Goal: Task Accomplishment & Management: Manage account settings

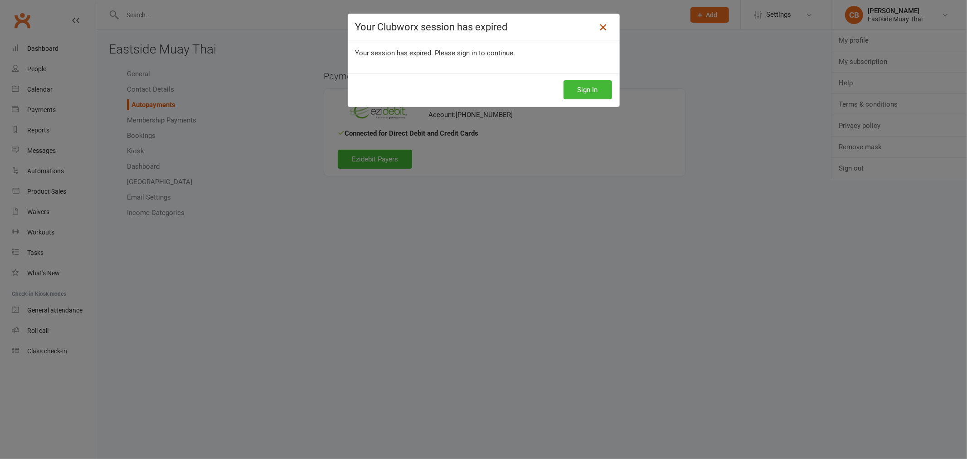
click at [597, 26] on icon at bounding box center [602, 27] width 11 height 11
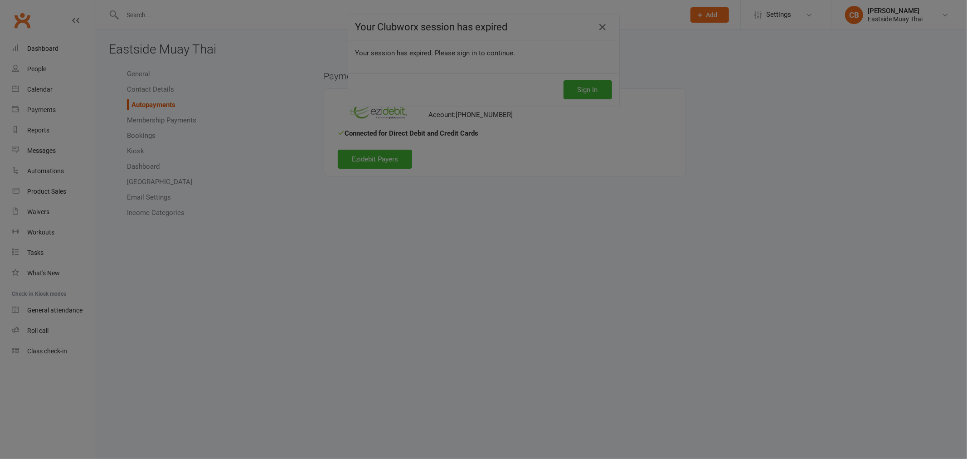
click at [900, 16] on div at bounding box center [483, 229] width 967 height 459
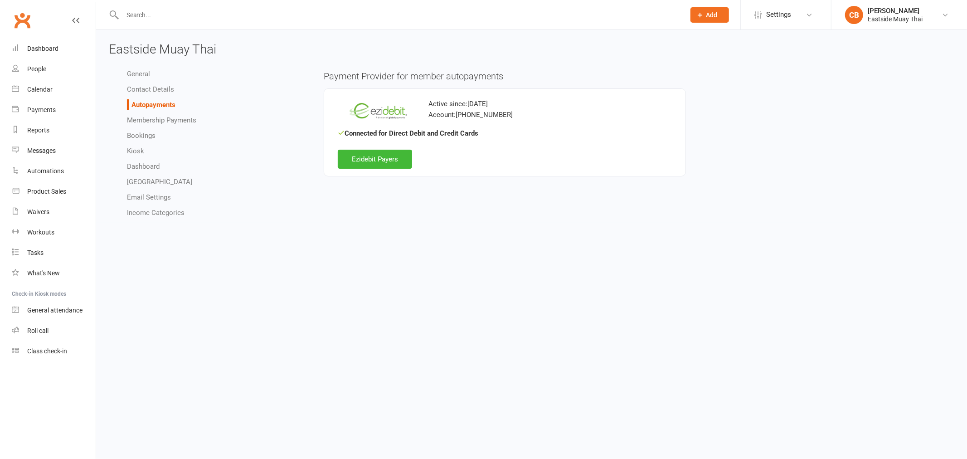
click at [890, 21] on div "Eastside Muay Thai" at bounding box center [894, 19] width 55 height 8
click at [885, 148] on link "Remove mask" at bounding box center [898, 146] width 135 height 21
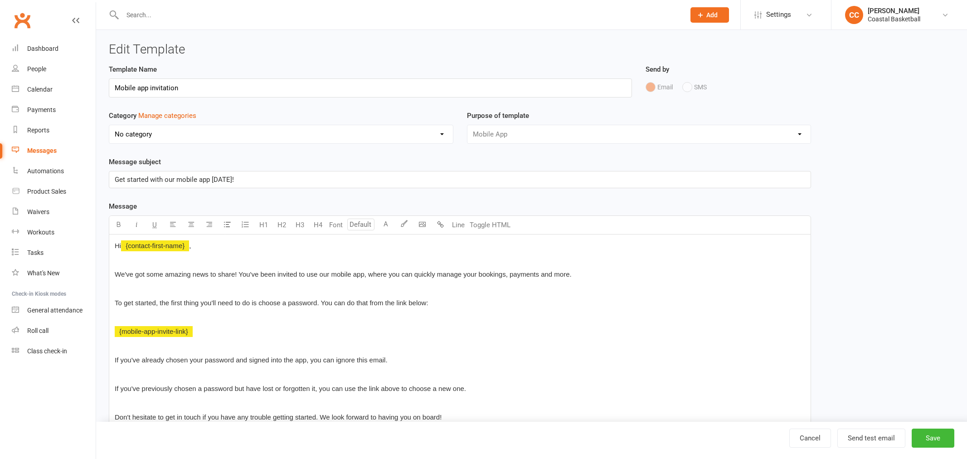
select select "mobile_app_template"
click at [867, 338] on div "Template Name Mobile app invitation Send by Email SMS Push Notification Categor…" at bounding box center [527, 311] width 851 height 494
click at [885, 17] on div "Coastal Basketball" at bounding box center [886, 19] width 53 height 8
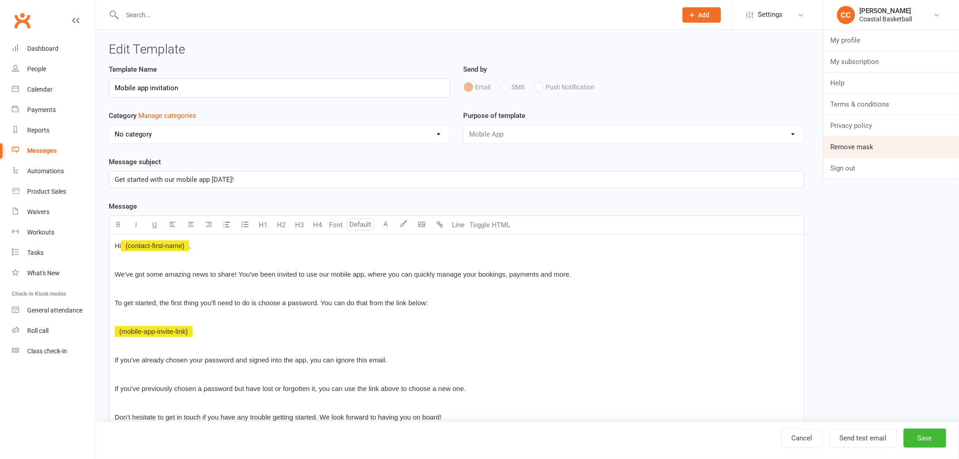
click at [878, 149] on link "Remove mask" at bounding box center [890, 146] width 135 height 21
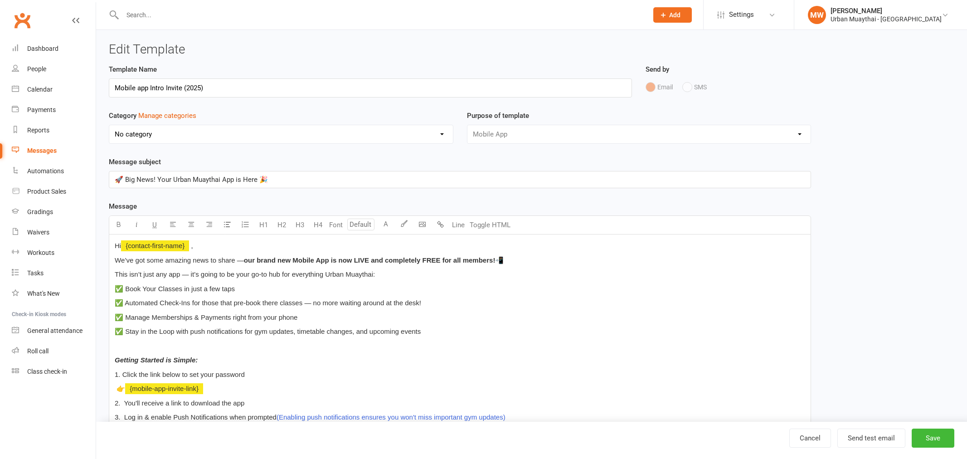
select select "mobile_app_template"
select select "11845"
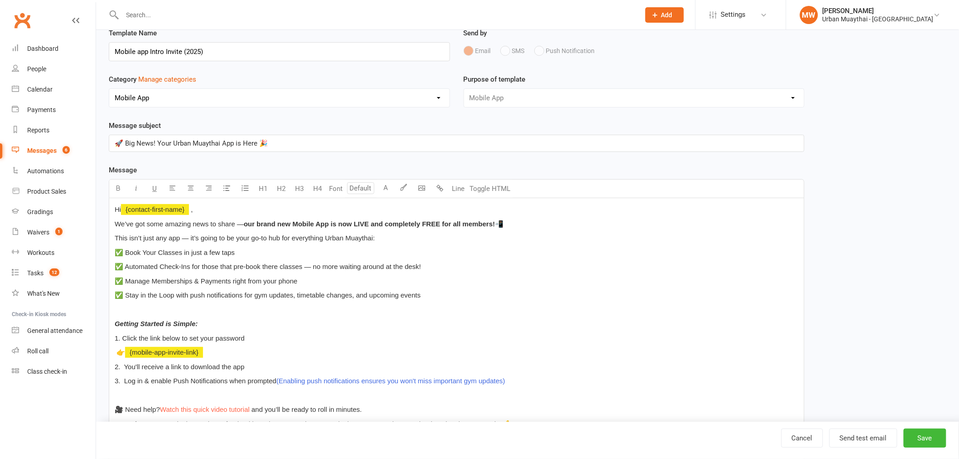
scroll to position [101, 0]
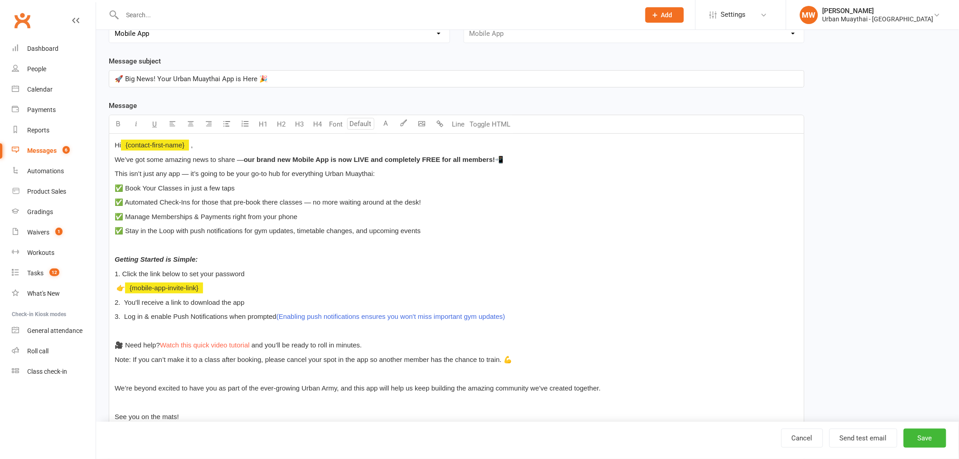
click at [863, 7] on div "Melissa Walsh" at bounding box center [877, 11] width 111 height 8
click at [860, 151] on link "Remove mask" at bounding box center [872, 146] width 173 height 21
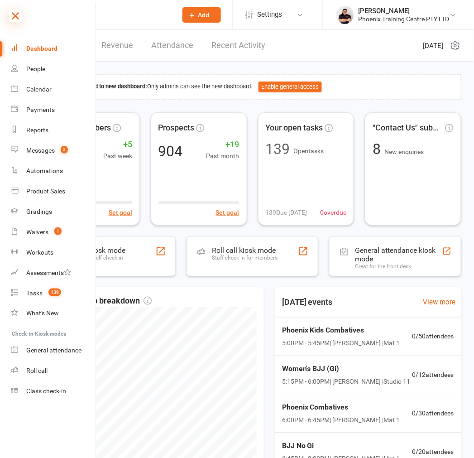
click at [12, 19] on icon at bounding box center [15, 16] width 13 height 13
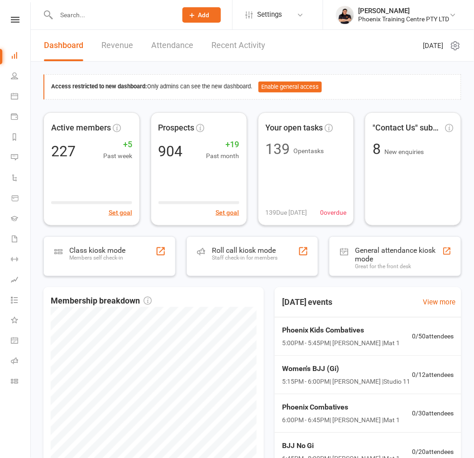
drag, startPoint x: 15, startPoint y: 10, endPoint x: 16, endPoint y: 34, distance: 24.1
click at [15, 10] on nav "Clubworx Dashboard People Calendar Payments Reports Messages 3 Automations Prod…" at bounding box center [15, 231] width 31 height 458
click at [14, 11] on nav "Clubworx Dashboard People Calendar Payments Reports Messages 3 Automations Prod…" at bounding box center [15, 231] width 31 height 458
click at [14, 15] on nav "Clubworx Dashboard People Calendar Payments Reports Messages 3 Automations Prod…" at bounding box center [15, 231] width 31 height 458
click at [17, 15] on nav "Clubworx Dashboard People Calendar Payments Reports Messages 3 Automations Prod…" at bounding box center [15, 231] width 31 height 458
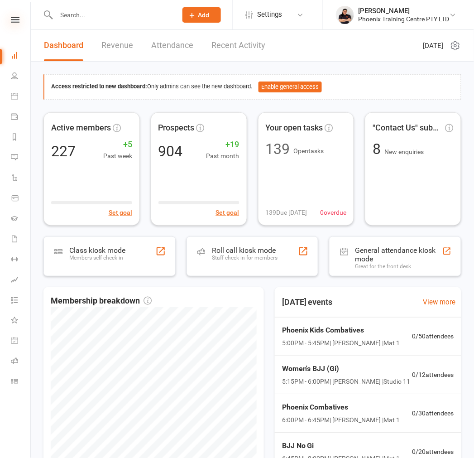
click at [16, 18] on icon at bounding box center [15, 20] width 9 height 6
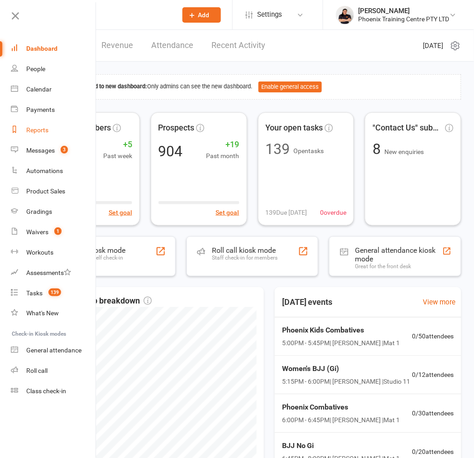
click at [38, 125] on link "Reports" at bounding box center [54, 130] width 86 height 20
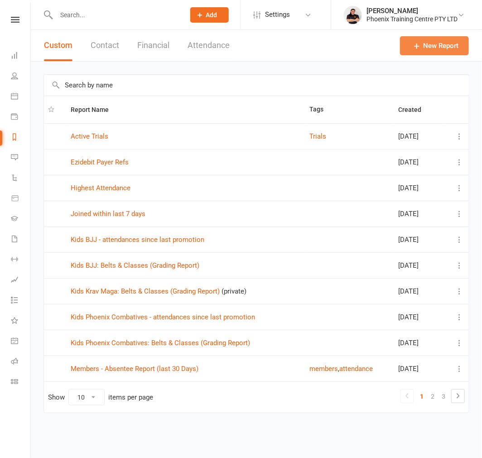
click at [445, 46] on link "New Report" at bounding box center [434, 45] width 69 height 19
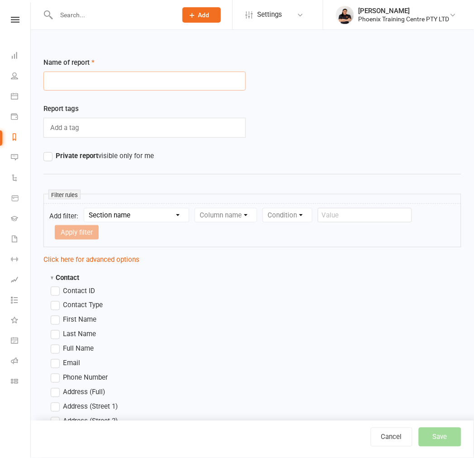
click at [132, 80] on input "text" at bounding box center [145, 81] width 203 height 19
paste input "Kids BJJ"
type input "Kids BJJ - Last 10 Week Report"
click at [58, 285] on label "Contact ID" at bounding box center [73, 290] width 44 height 11
click at [57, 285] on input "Contact ID" at bounding box center [54, 285] width 6 height 0
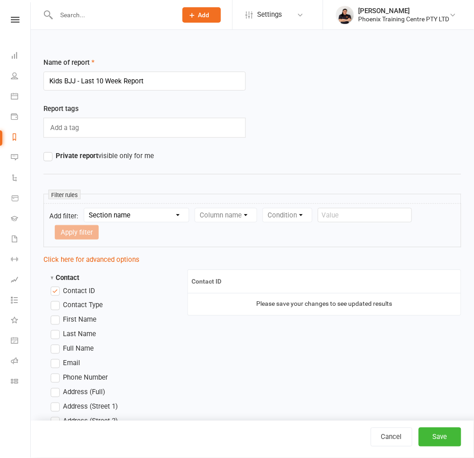
click at [55, 314] on label "First Name" at bounding box center [74, 319] width 46 height 11
click at [55, 314] on input "First Name" at bounding box center [54, 314] width 6 height 0
drag, startPoint x: 55, startPoint y: 315, endPoint x: 56, endPoint y: 333, distance: 17.7
click at [55, 329] on label "Last Name" at bounding box center [73, 334] width 45 height 11
click at [55, 329] on input "Last Name" at bounding box center [54, 329] width 6 height 0
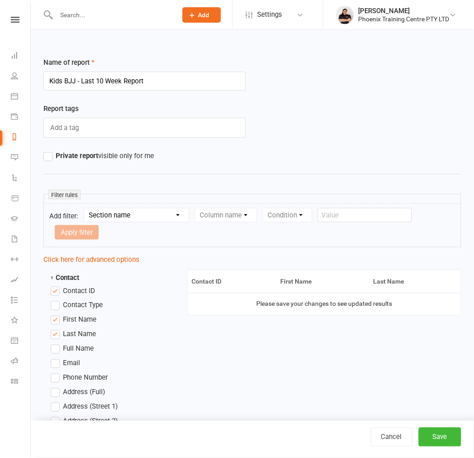
click at [56, 344] on label "Full Name" at bounding box center [72, 349] width 43 height 11
click at [56, 344] on input "Full Name" at bounding box center [54, 344] width 6 height 0
click at [56, 344] on label "Full Name" at bounding box center [72, 349] width 43 height 11
click at [56, 344] on input "Full Name" at bounding box center [54, 344] width 6 height 0
click at [52, 358] on label "Email" at bounding box center [65, 363] width 29 height 11
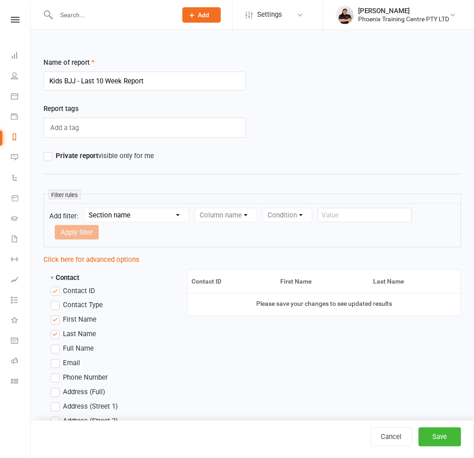
click at [52, 358] on input "Email" at bounding box center [54, 358] width 6 height 0
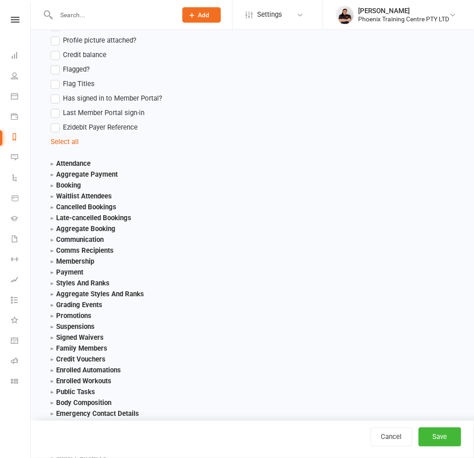
scroll to position [945, 0]
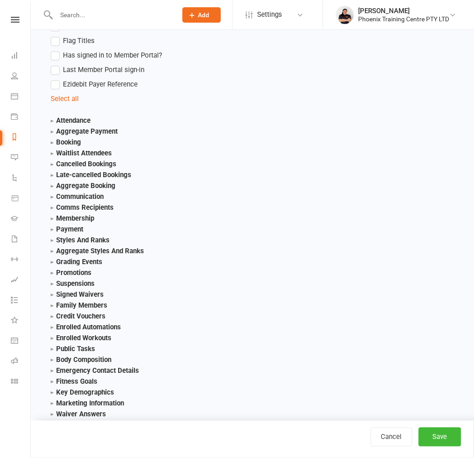
click at [64, 236] on strong "Styles And Ranks" at bounding box center [80, 240] width 59 height 8
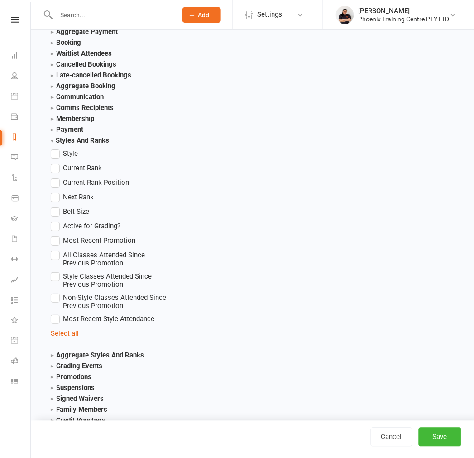
scroll to position [1046, 0]
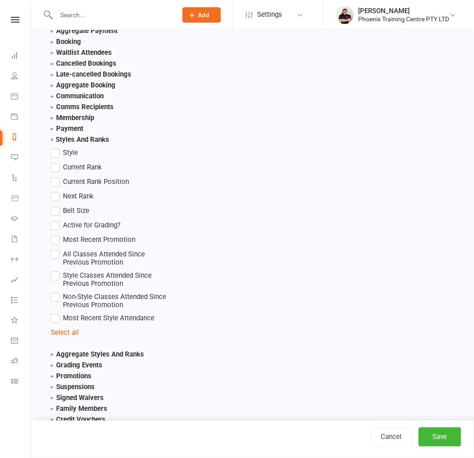
click at [53, 162] on label "Current Rank" at bounding box center [76, 167] width 51 height 11
click at [53, 162] on input "Current Rank" at bounding box center [54, 162] width 6 height 0
click at [55, 191] on label "Next Rank" at bounding box center [72, 196] width 43 height 11
click at [55, 191] on input "Next Rank" at bounding box center [54, 191] width 6 height 0
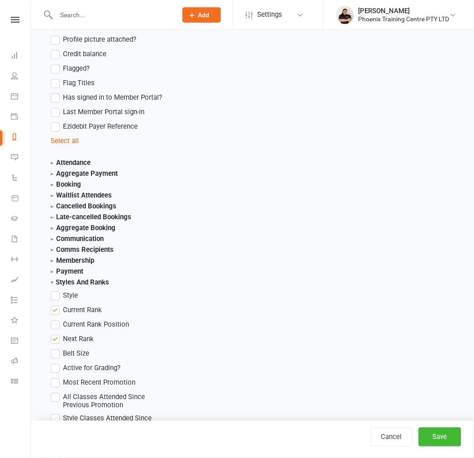
scroll to position [895, 0]
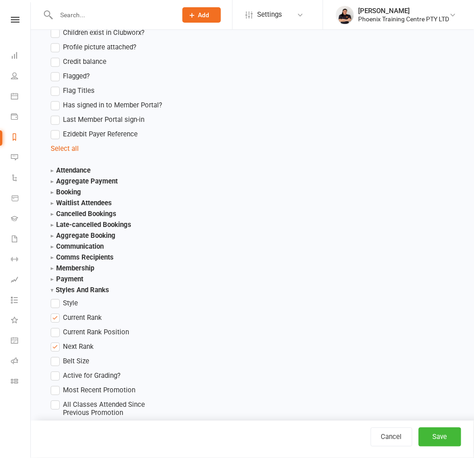
click at [73, 167] on strong "Attendance" at bounding box center [71, 171] width 40 height 8
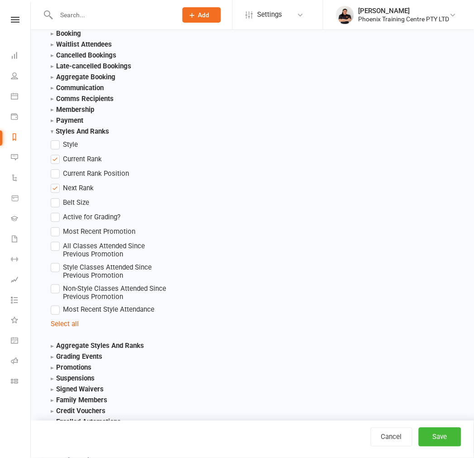
scroll to position [1248, 0]
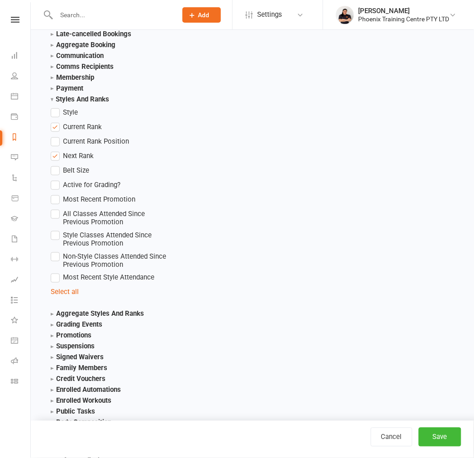
click at [68, 194] on span "Most Recent Promotion" at bounding box center [99, 199] width 73 height 10
click at [57, 194] on input "Most Recent Promotion" at bounding box center [54, 194] width 6 height 0
click at [53, 272] on label "Most Recent Style Attendance" at bounding box center [103, 277] width 104 height 11
click at [53, 272] on input "Most Recent Style Attendance" at bounding box center [54, 272] width 6 height 0
click at [53, 272] on label "Most Recent Style Attendance" at bounding box center [103, 277] width 104 height 11
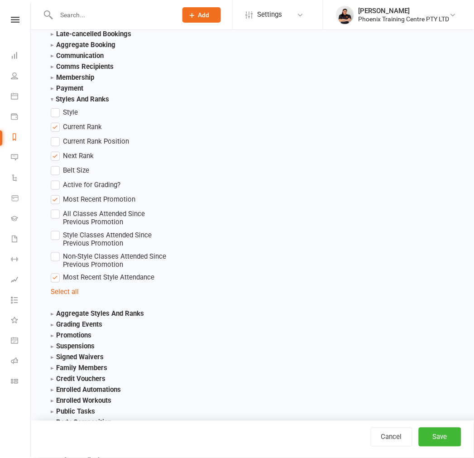
click at [53, 272] on input "Most Recent Style Attendance" at bounding box center [54, 272] width 6 height 0
click at [53, 194] on label "Most Recent Promotion" at bounding box center [93, 199] width 85 height 11
click at [53, 194] on input "Most Recent Promotion" at bounding box center [54, 194] width 6 height 0
click at [55, 150] on label "Next Rank" at bounding box center [72, 155] width 43 height 11
click at [55, 150] on input "Next Rank" at bounding box center [54, 150] width 6 height 0
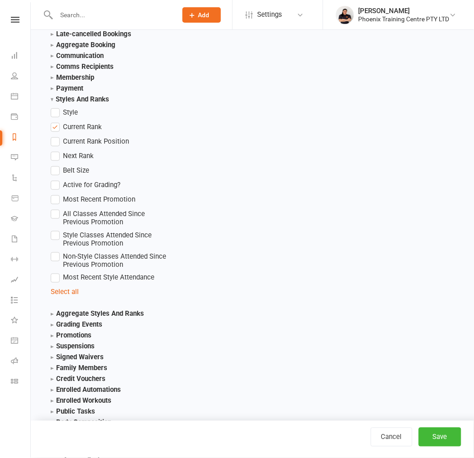
click at [57, 272] on label "Most Recent Style Attendance" at bounding box center [103, 277] width 104 height 11
click at [57, 272] on input "Most Recent Style Attendance" at bounding box center [54, 272] width 6 height 0
click at [55, 150] on label "Next Rank" at bounding box center [72, 155] width 43 height 11
click at [55, 150] on input "Next Rank" at bounding box center [54, 150] width 6 height 0
click at [55, 150] on label "Next Rank" at bounding box center [72, 155] width 43 height 11
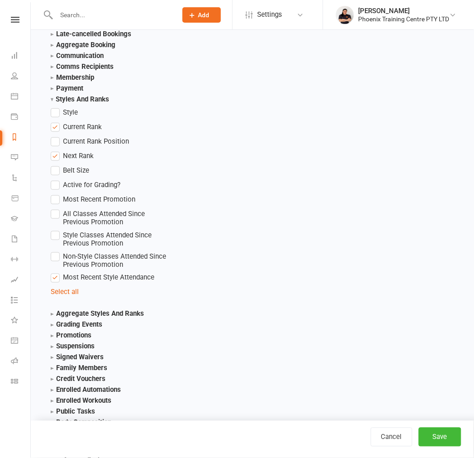
click at [55, 150] on input "Next Rank" at bounding box center [54, 150] width 6 height 0
click at [52, 272] on label "Most Recent Style Attendance" at bounding box center [103, 277] width 104 height 11
click at [52, 272] on input "Most Recent Style Attendance" at bounding box center [54, 272] width 6 height 0
click at [53, 150] on label "Next Rank" at bounding box center [72, 155] width 43 height 11
click at [53, 150] on input "Next Rank" at bounding box center [54, 150] width 6 height 0
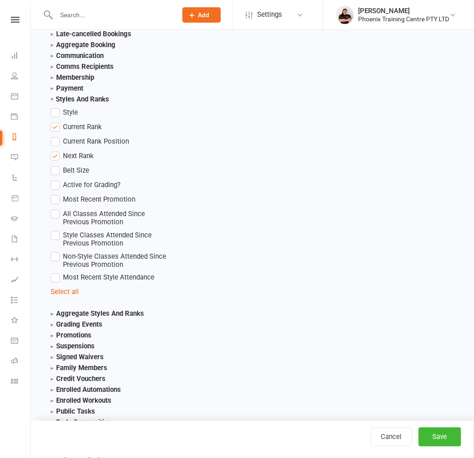
click at [53, 272] on label "Most Recent Style Attendance" at bounding box center [103, 277] width 104 height 11
click at [53, 272] on input "Most Recent Style Attendance" at bounding box center [54, 272] width 6 height 0
click at [55, 194] on label "Most Recent Promotion" at bounding box center [93, 199] width 85 height 11
click at [55, 194] on input "Most Recent Promotion" at bounding box center [54, 194] width 6 height 0
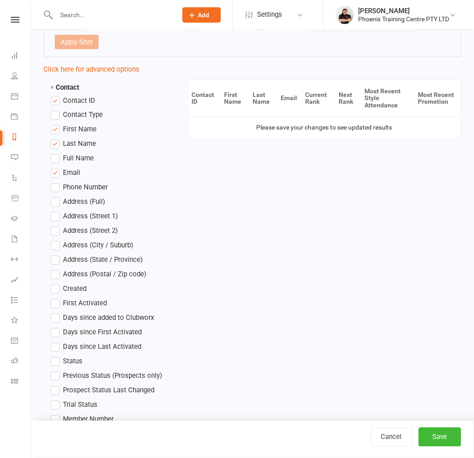
scroll to position [39, 0]
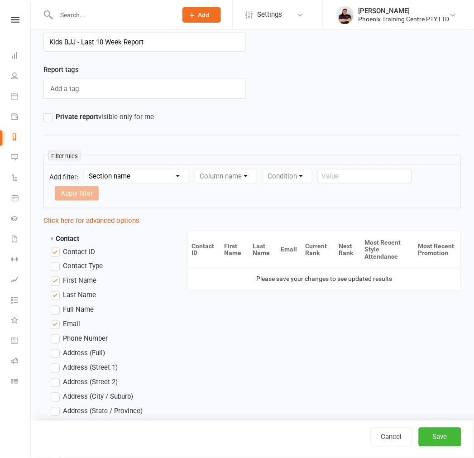
click at [144, 179] on select "Section name Contact Attendance Aggregate Payment Booking Waitlist Attendees Ca…" at bounding box center [136, 176] width 105 height 14
select select "0"
click at [86, 169] on select "Section name Contact Attendance Aggregate Payment Booking Waitlist Attendees Ca…" at bounding box center [136, 176] width 105 height 14
click at [236, 179] on select "Column name Contact Type First Name Last Name Full Name Email Phone Number Addr…" at bounding box center [302, 176] width 215 height 14
select select "17"
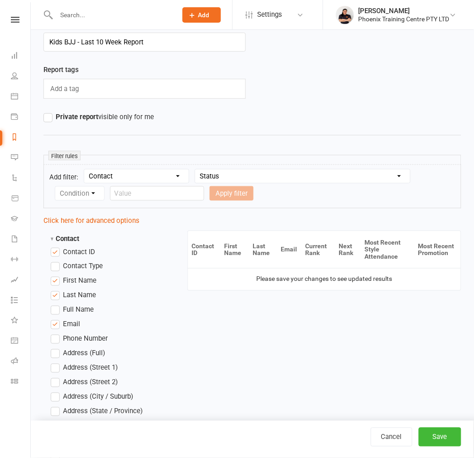
click at [197, 169] on select "Column name Contact Type First Name Last Name Full Name Email Phone Number Addr…" at bounding box center [302, 176] width 215 height 14
click at [100, 199] on select "Condition Equals Does not equal Contains Does not contain Is blank or does not …" at bounding box center [107, 194] width 104 height 14
select select "0"
click at [55, 187] on select "Condition Equals Does not equal Contains Does not contain Is blank or does not …" at bounding box center [107, 194] width 104 height 14
click at [204, 197] on select "Value Prospect: Initial Contact Prospect: Follow-up Call Prospect: Follow-up Em…" at bounding box center [232, 194] width 133 height 14
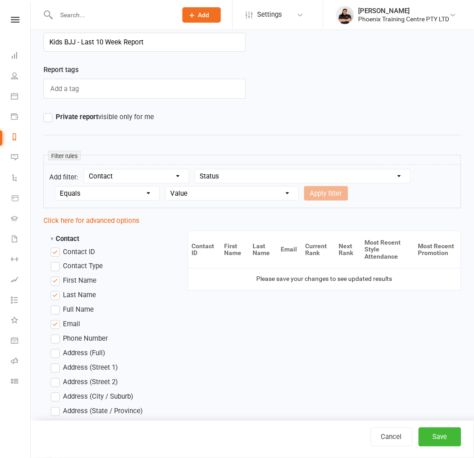
select select "9"
click at [166, 187] on select "Value Prospect: Initial Contact Prospect: Follow-up Call Prospect: Follow-up Em…" at bounding box center [232, 194] width 133 height 14
click at [325, 189] on button "Apply filter" at bounding box center [327, 193] width 44 height 15
select select
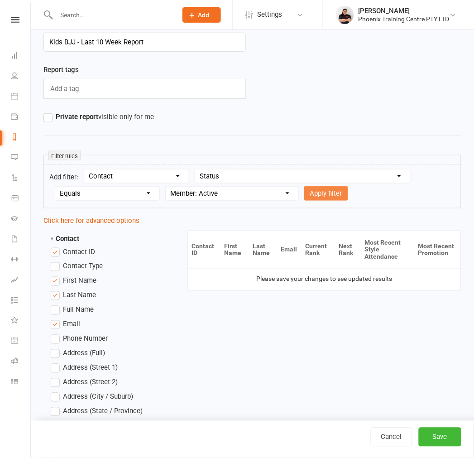
select select
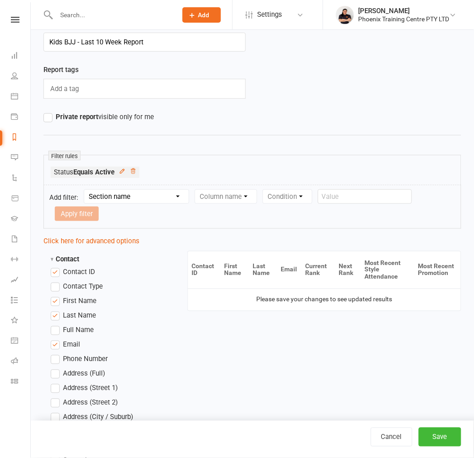
click at [157, 203] on select "Section name Contact Attendance Aggregate Payment Booking Waitlist Attendees Ca…" at bounding box center [136, 197] width 105 height 14
select select "0"
click at [86, 190] on select "Section name Contact Attendance Aggregate Payment Booking Waitlist Attendees Ca…" at bounding box center [136, 197] width 105 height 14
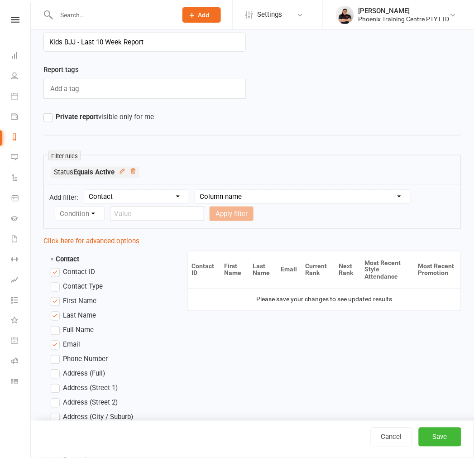
click at [222, 188] on form "Add filter: Section name Contact Attendance Aggregate Payment Booking Waitlist …" at bounding box center [253, 207] width 418 height 44
drag, startPoint x: 224, startPoint y: 192, endPoint x: 234, endPoint y: 201, distance: 13.2
click at [224, 192] on select "Column name Contact Type First Name Last Name Full Name Email Phone Number Addr…" at bounding box center [302, 197] width 215 height 14
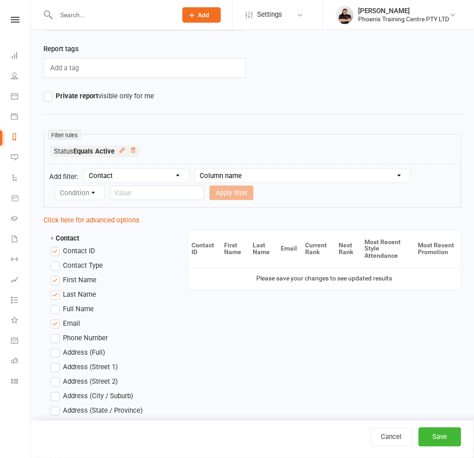
scroll to position [89, 0]
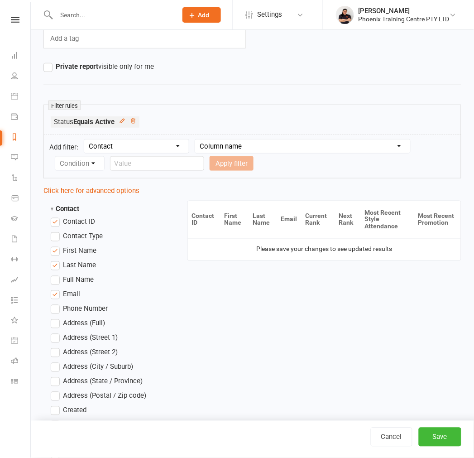
click at [265, 147] on select "Column name Contact Type First Name Last Name Full Name Email Phone Number Addr…" at bounding box center [302, 147] width 215 height 14
click at [278, 151] on select "Column name Contact Type First Name Last Name Full Name Email Phone Number Addr…" at bounding box center [302, 147] width 215 height 14
select select "23"
click at [197, 140] on select "Column name Contact Type First Name Last Name Full Name Email Phone Number Addr…" at bounding box center [302, 147] width 215 height 14
click at [83, 169] on select "Condition Is Is not Less than Greater than Less than or equal to Greater than o…" at bounding box center [101, 164] width 92 height 14
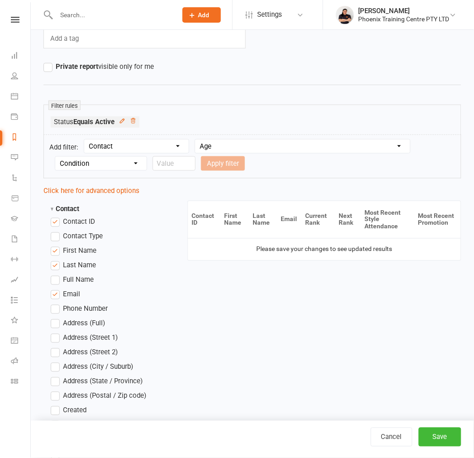
select select "4"
click at [55, 157] on select "Condition Is Is not Less than Greater than Less than or equal to Greater than o…" at bounding box center [101, 164] width 92 height 14
click at [166, 162] on input "number" at bounding box center [174, 163] width 43 height 15
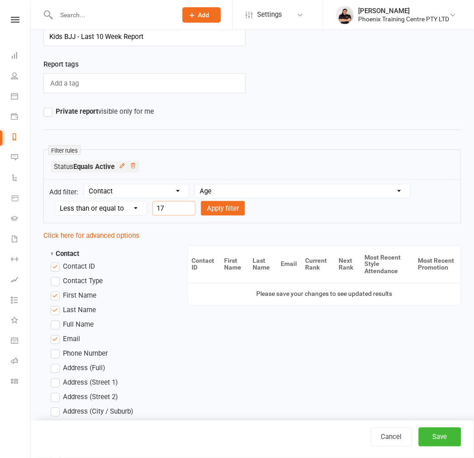
scroll to position [0, 0]
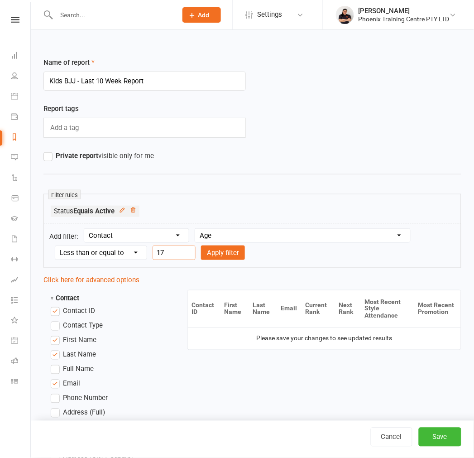
type input "17"
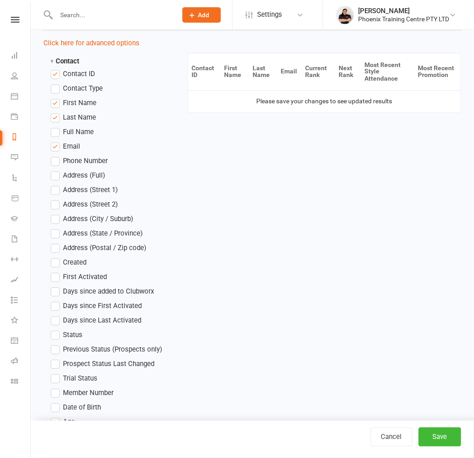
scroll to position [151, 0]
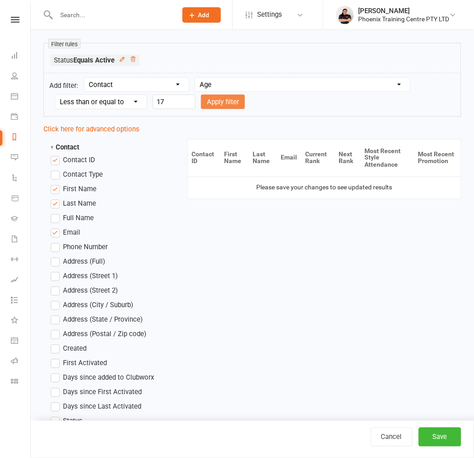
drag, startPoint x: 212, startPoint y: 113, endPoint x: 214, endPoint y: 106, distance: 7.3
click at [212, 113] on form "Add filter: Section name Contact Attendance Aggregate Payment Booking Waitlist …" at bounding box center [253, 95] width 418 height 44
click at [214, 106] on button "Apply filter" at bounding box center [223, 102] width 44 height 15
select select
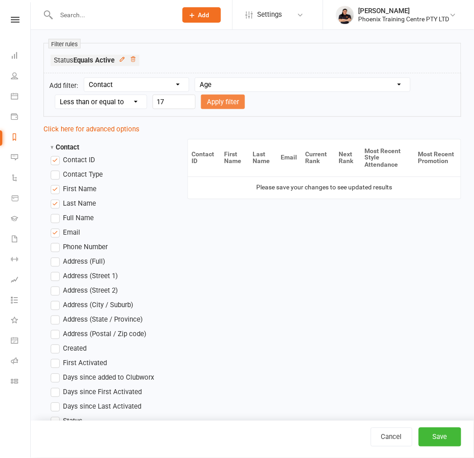
select select
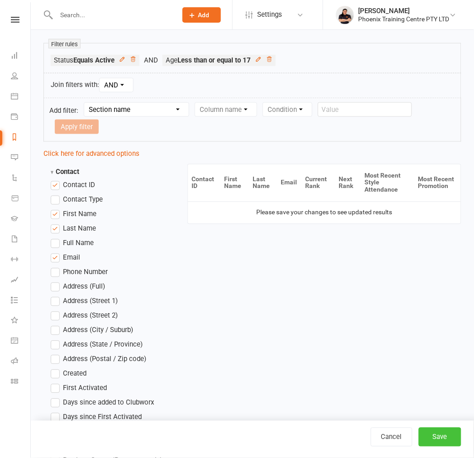
click at [450, 433] on button "Save" at bounding box center [440, 437] width 43 height 19
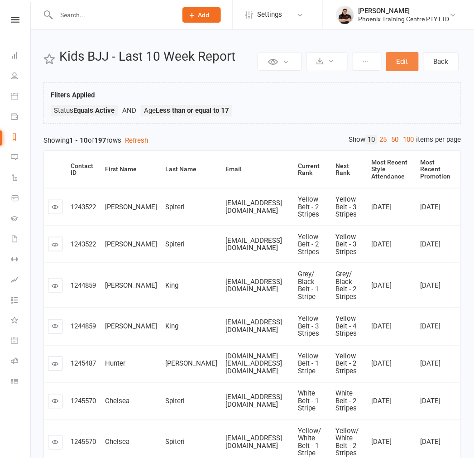
click at [408, 60] on button "Edit" at bounding box center [403, 61] width 33 height 19
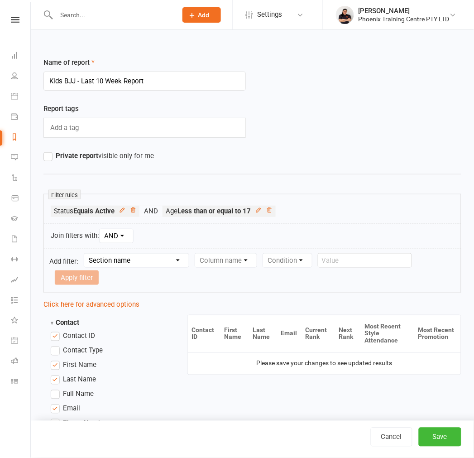
click at [119, 255] on select "Section name Contact Attendance Aggregate Payment Booking Waitlist Attendees Ca…" at bounding box center [136, 261] width 105 height 14
click at [86, 254] on select "Section name Contact Attendance Aggregate Payment Booking Waitlist Attendees Ca…" at bounding box center [136, 261] width 105 height 14
click at [247, 255] on select "Column name Grading Event Name Grading Event Starts RSVP Due RSVP Status Promot…" at bounding box center [252, 261] width 114 height 14
click at [154, 256] on select "Section name Contact Attendance Aggregate Payment Booking Waitlist Attendees Ca…" at bounding box center [136, 261] width 105 height 14
click at [86, 254] on select "Section name Contact Attendance Aggregate Payment Booking Waitlist Attendees Ca…" at bounding box center [136, 261] width 105 height 14
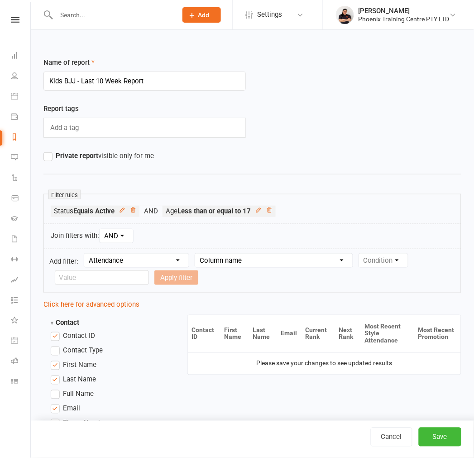
click at [301, 257] on select "Column name Attendance Last Marked Attendance First Marked Last Attended First …" at bounding box center [274, 261] width 158 height 14
click at [300, 264] on select "Column name Attendance Last Marked Attendance First Marked Last Attended First …" at bounding box center [274, 261] width 158 height 14
click at [159, 255] on select "Section name Contact Attendance Aggregate Payment Booking Waitlist Attendees Ca…" at bounding box center [136, 261] width 105 height 14
select select "15"
click at [86, 254] on select "Section name Contact Attendance Aggregate Payment Booking Waitlist Attendees Ca…" at bounding box center [136, 261] width 105 height 14
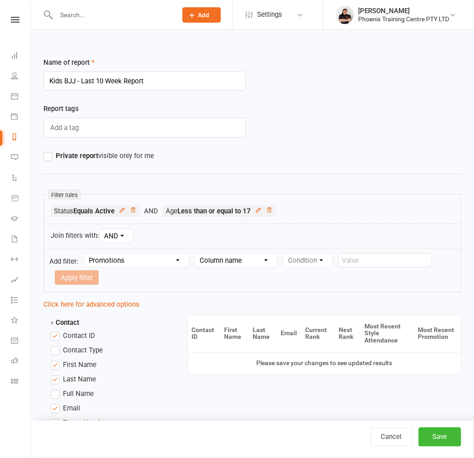
click at [232, 259] on select "Column name Style Previous Rank New Rank Belt Size Promotion Date From Grading …" at bounding box center [236, 261] width 82 height 14
select select "4"
click at [197, 254] on select "Column name Style Previous Rank New Rank Belt Size Promotion Date From Grading …" at bounding box center [236, 261] width 82 height 14
click at [314, 262] on select "Condition Is Is not Before After Before or on After or on Is blank Is not blank" at bounding box center [312, 261] width 57 height 14
select select "5"
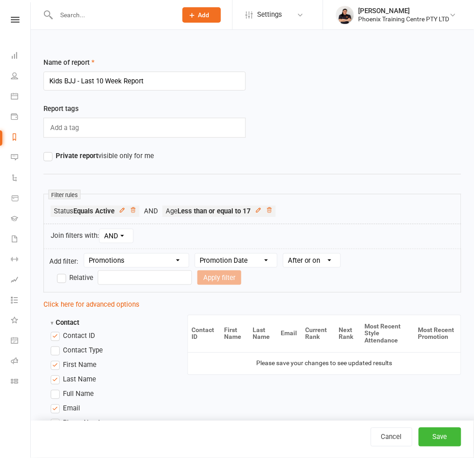
click at [286, 254] on select "Condition Is Is not Before After Before or on After or on Is blank Is not blank" at bounding box center [312, 261] width 57 height 14
click at [63, 277] on label "Relative" at bounding box center [75, 277] width 36 height 11
click at [63, 272] on input "Relative" at bounding box center [60, 272] width 6 height 0
click at [144, 274] on div "Days Weeks Months Years From now Ago" at bounding box center [170, 278] width 144 height 15
click at [128, 279] on input "number" at bounding box center [121, 278] width 43 height 15
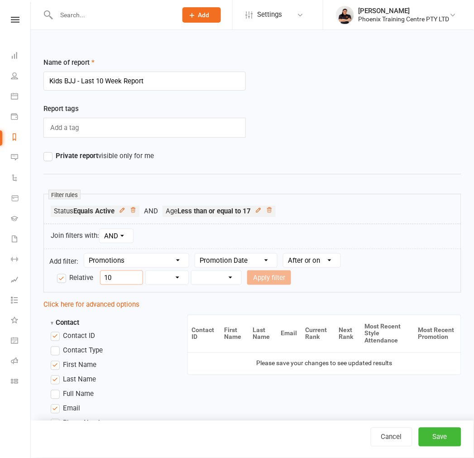
type input "10"
click at [170, 275] on select "Days Weeks Months Years" at bounding box center [167, 278] width 43 height 14
select select "1"
click at [146, 271] on select "Days Weeks Months Years" at bounding box center [167, 278] width 43 height 14
click at [226, 267] on select "Column name Style Previous Rank New Rank Belt Size Promotion Date From Grading …" at bounding box center [236, 261] width 82 height 14
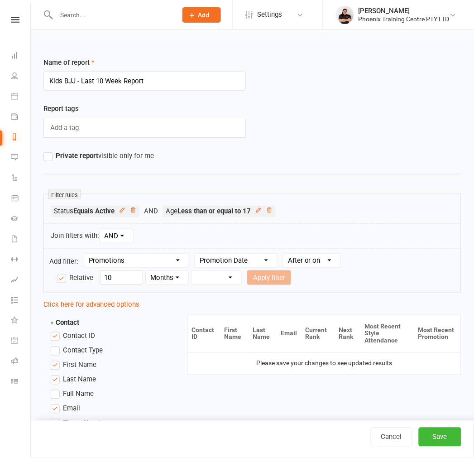
click at [232, 236] on div "Join filters with: AND OR" at bounding box center [253, 236] width 418 height 25
click at [203, 274] on select "From now Ago" at bounding box center [217, 278] width 50 height 14
select select "1"
click at [192, 271] on select "From now Ago" at bounding box center [217, 278] width 50 height 14
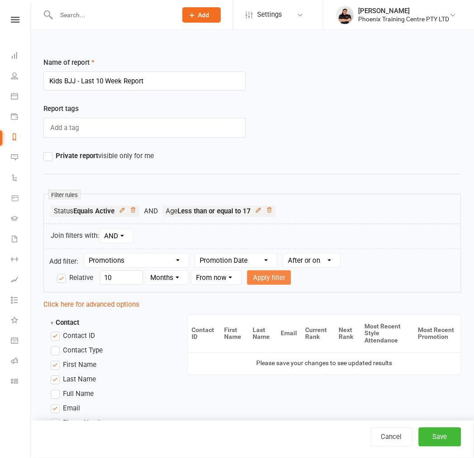
click at [287, 282] on button "Apply filter" at bounding box center [269, 278] width 44 height 15
select select
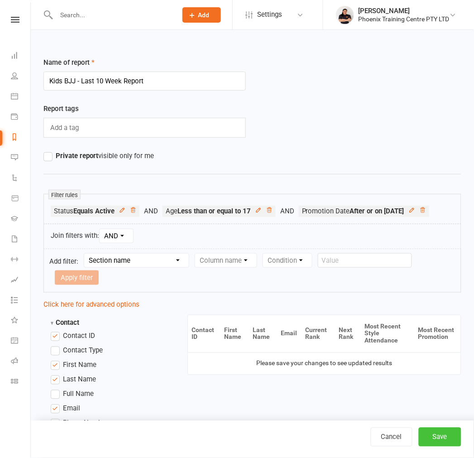
click at [435, 438] on button "Save" at bounding box center [440, 437] width 43 height 19
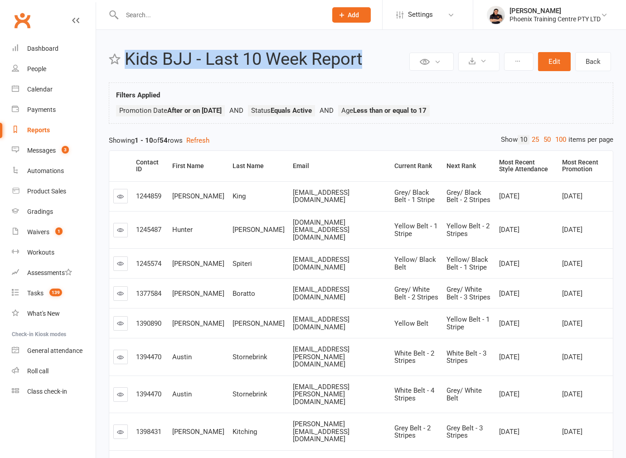
drag, startPoint x: 364, startPoint y: 63, endPoint x: 110, endPoint y: 69, distance: 254.3
click at [110, 69] on header "Private Report Only visible by me Public Report Visible to everyone at gym Expo…" at bounding box center [361, 62] width 504 height 24
copy h2 "Kids BJJ - Last 10 Week Report"
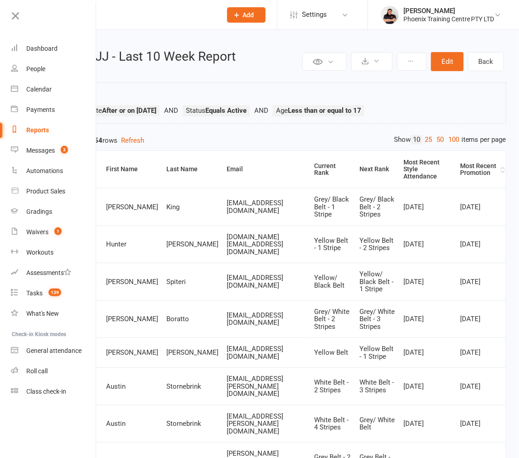
click at [460, 164] on div "Most Recent Promotion" at bounding box center [479, 170] width 39 height 14
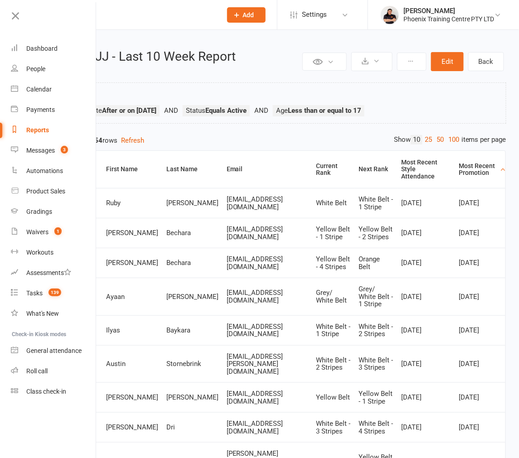
drag, startPoint x: 11, startPoint y: 15, endPoint x: 19, endPoint y: 19, distance: 9.1
click at [11, 15] on icon at bounding box center [15, 16] width 13 height 13
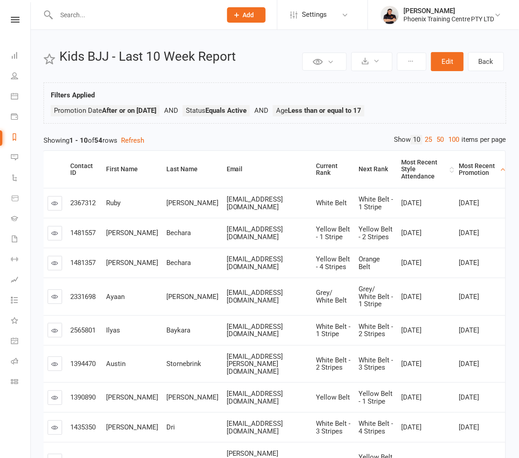
click at [402, 169] on div "Most Recent Style Attendance" at bounding box center [425, 169] width 46 height 21
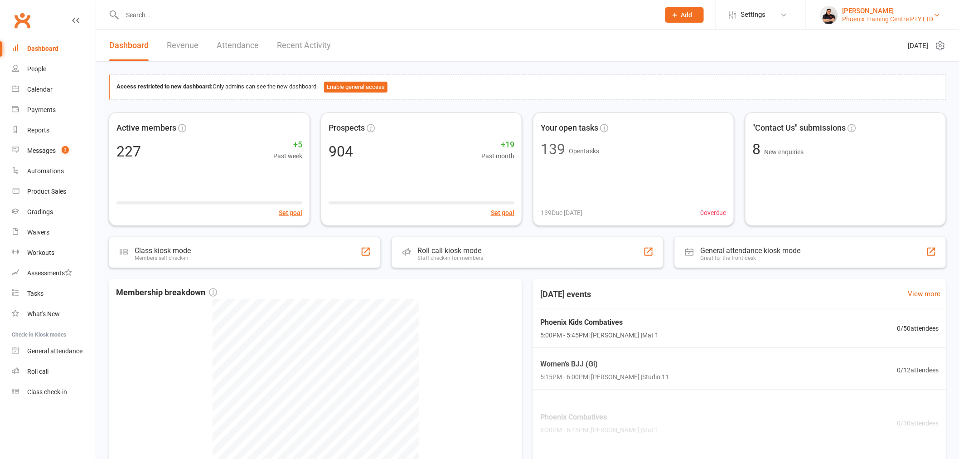
click at [883, 17] on div "Phoenix Training Centre PTY LTD" at bounding box center [887, 19] width 91 height 8
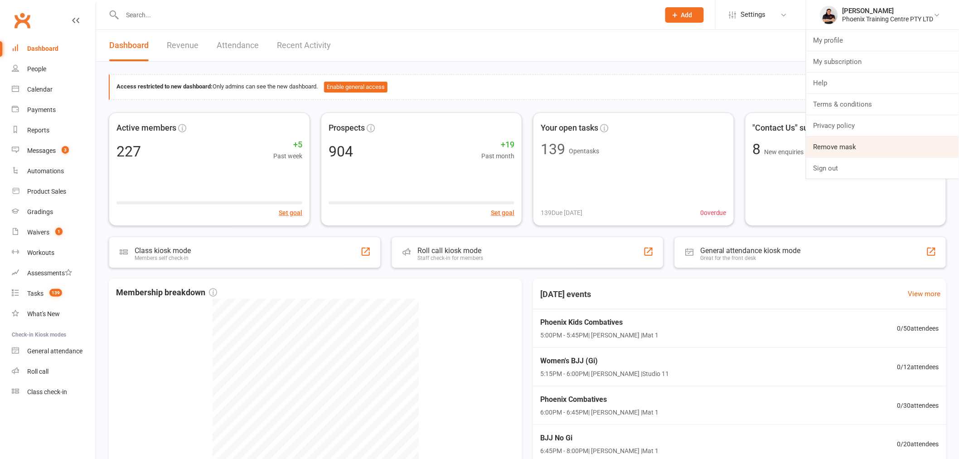
click at [871, 139] on link "Remove mask" at bounding box center [882, 146] width 153 height 21
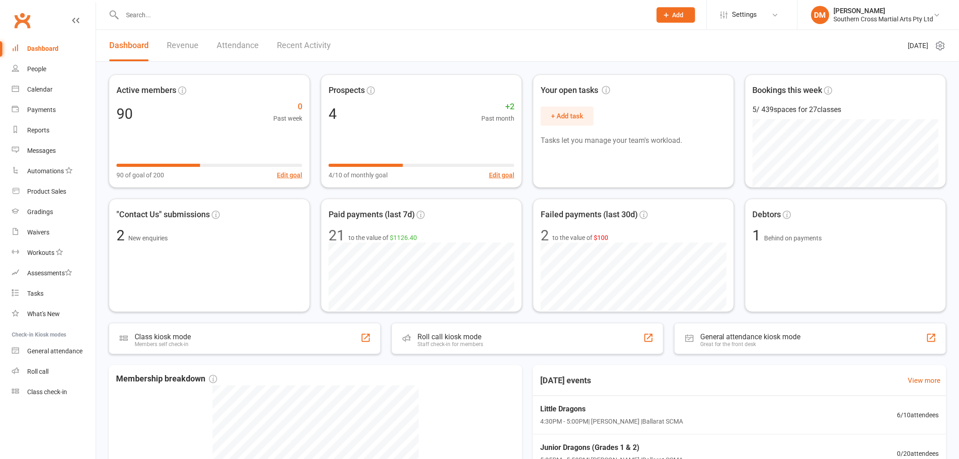
click at [247, 6] on div at bounding box center [377, 14] width 536 height 29
click at [247, 12] on input "text" at bounding box center [382, 15] width 525 height 13
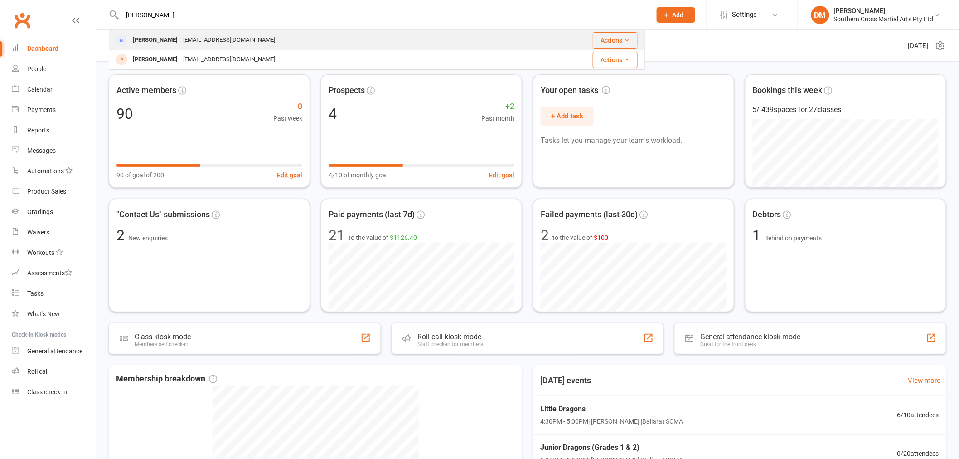
type input "lee"
click at [216, 40] on div "[EMAIL_ADDRESS][DOMAIN_NAME]" at bounding box center [228, 40] width 97 height 13
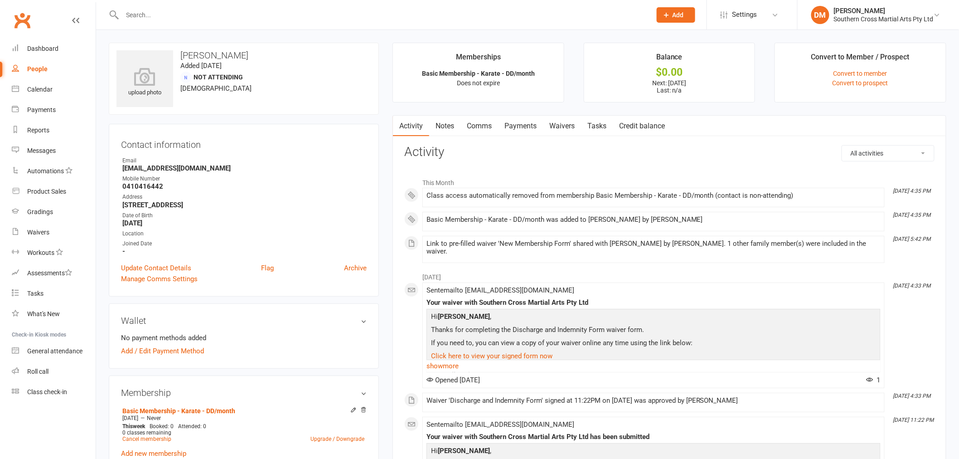
click at [562, 131] on link "Waivers" at bounding box center [562, 126] width 38 height 21
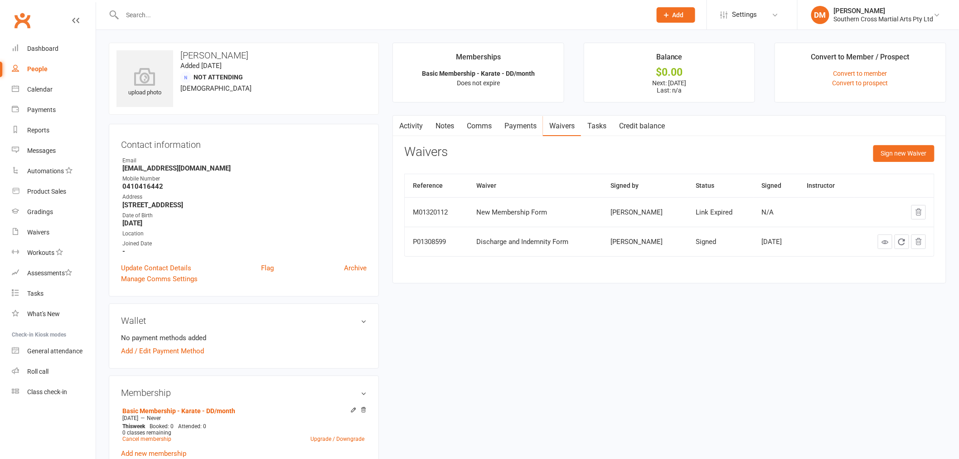
click at [876, 243] on div at bounding box center [893, 241] width 63 height 15
click at [884, 244] on icon at bounding box center [884, 241] width 7 height 7
click at [510, 202] on td "New Membership Form" at bounding box center [535, 211] width 135 height 29
click at [508, 209] on div "New Membership Form" at bounding box center [535, 212] width 118 height 8
click at [552, 221] on td "New Membership Form" at bounding box center [535, 211] width 135 height 29
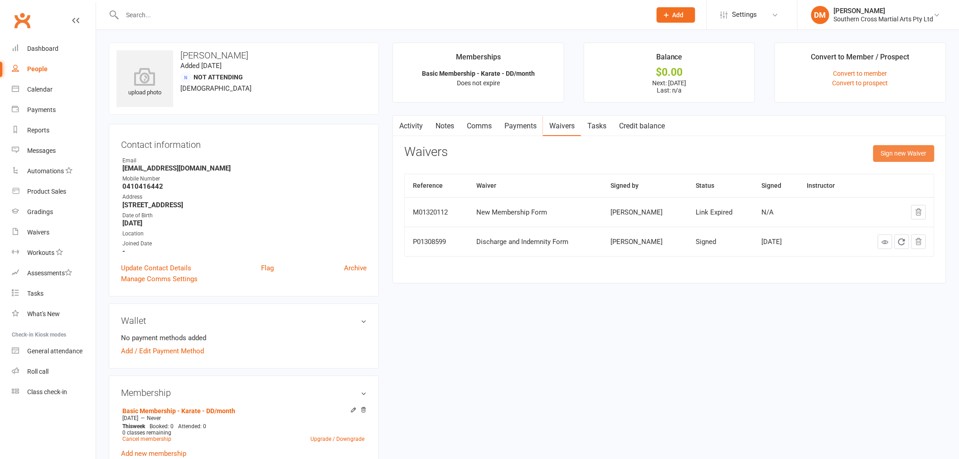
click at [897, 153] on button "Sign new Waiver" at bounding box center [903, 153] width 61 height 16
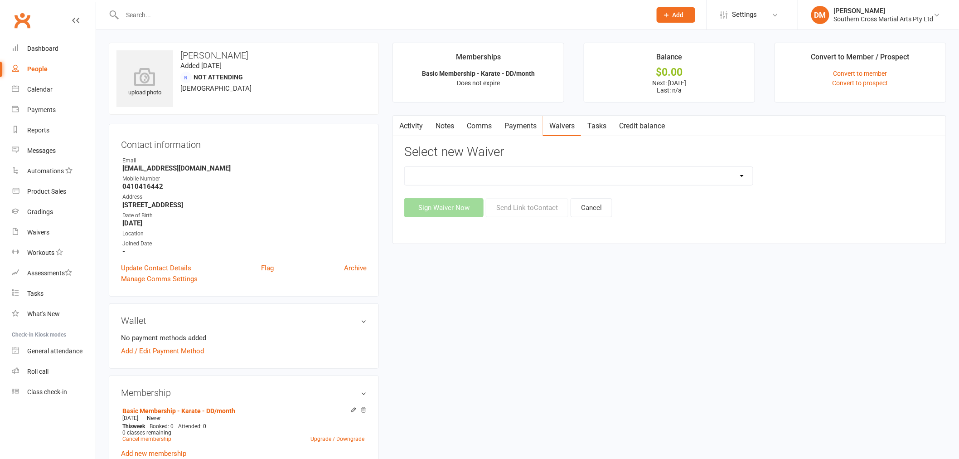
click at [654, 178] on select "Demo - Payment Authority Waiver New Membership Form Non-Attending People" at bounding box center [579, 176] width 348 height 18
select select "14379"
click at [405, 167] on select "Demo - Payment Authority Waiver New Membership Form Non-Attending People" at bounding box center [579, 176] width 348 height 18
click at [531, 212] on button "Send Link to Contact" at bounding box center [527, 207] width 82 height 19
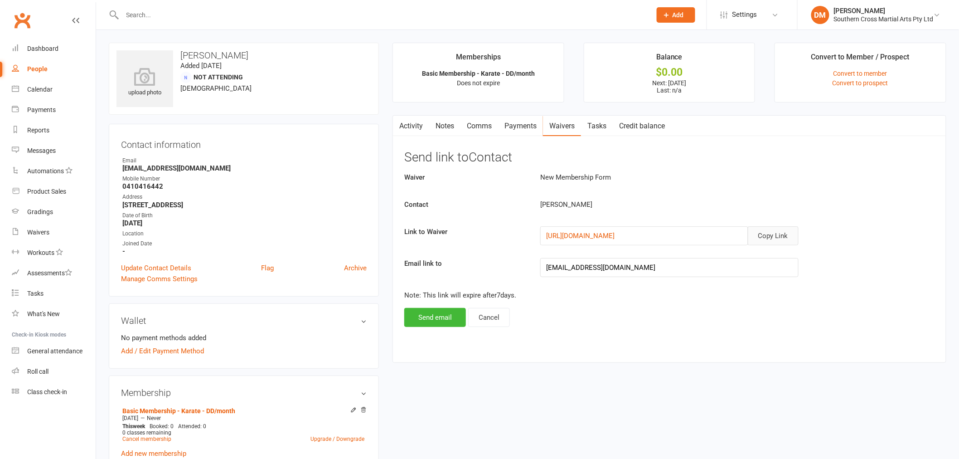
click at [786, 237] on button "Copy Link" at bounding box center [773, 235] width 51 height 19
click at [614, 236] on link "https://app.clubworx.com/websites/southern-cross-martial-arts-pty-ltd/waivers/n…" at bounding box center [580, 236] width 68 height 8
click at [492, 324] on button "Cancel" at bounding box center [489, 317] width 42 height 19
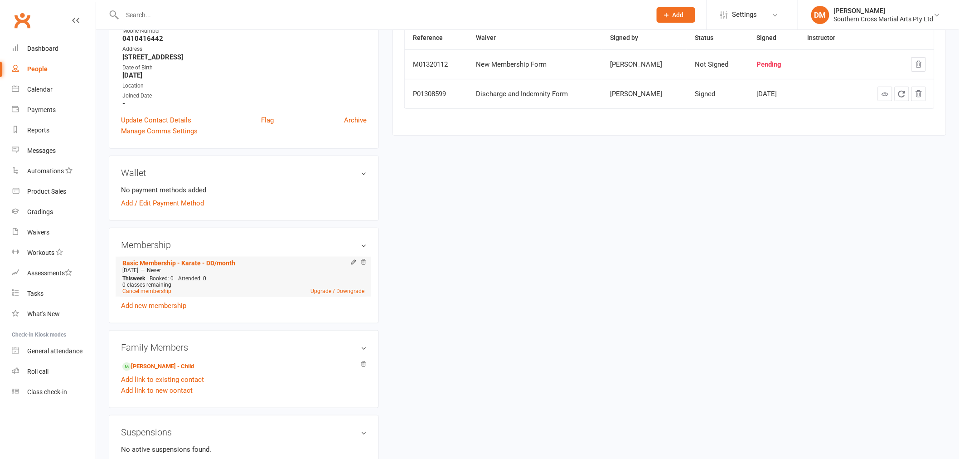
scroll to position [151, 0]
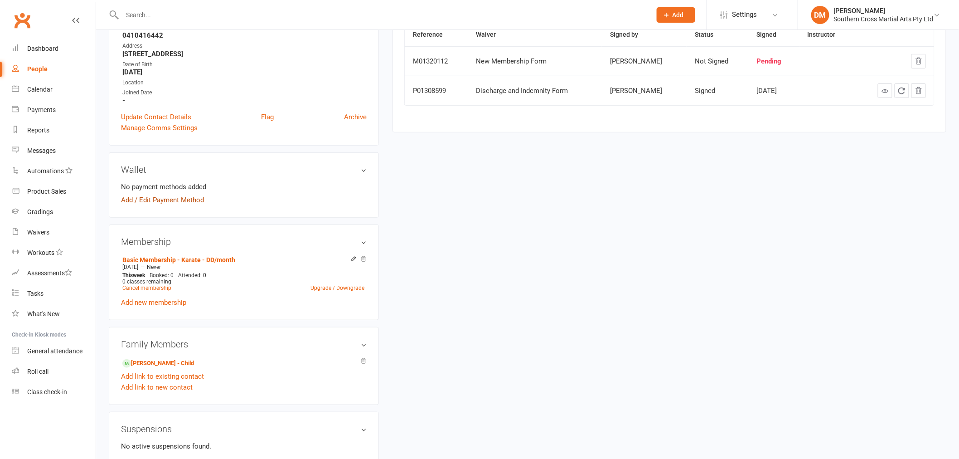
click at [185, 204] on link "Add / Edit Payment Method" at bounding box center [162, 199] width 83 height 11
click at [187, 198] on body "Prospect Member Non-attending contact Class / event Appointment Grading event T…" at bounding box center [479, 244] width 959 height 787
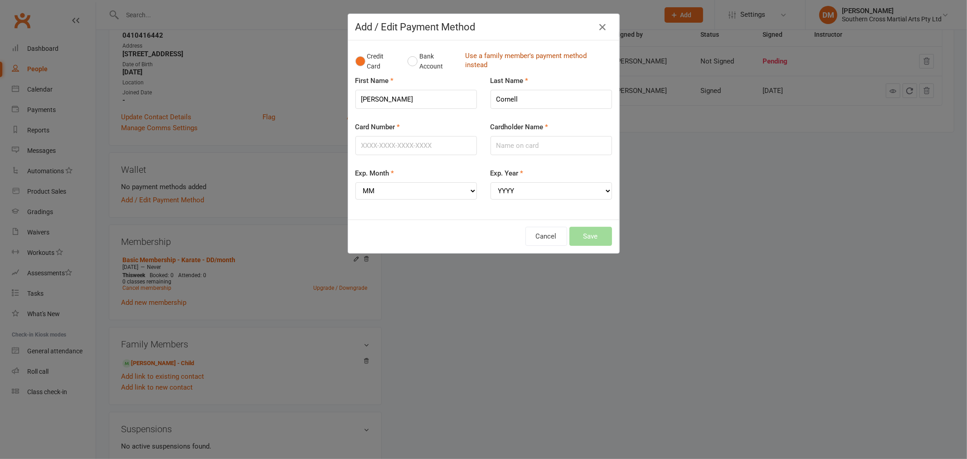
click at [487, 53] on link "Use a family member's payment method instead" at bounding box center [536, 61] width 142 height 20
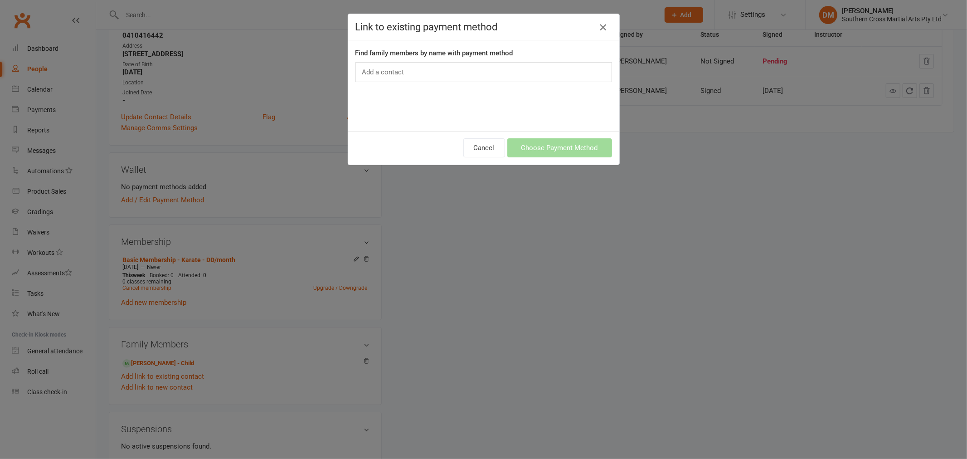
click at [595, 24] on button "button" at bounding box center [602, 27] width 15 height 15
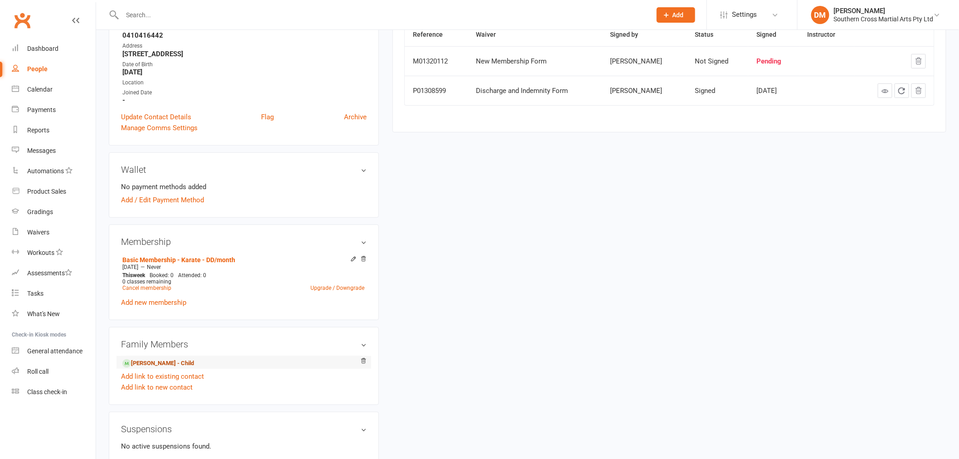
click at [168, 361] on link "Jasmine Cornell - Child" at bounding box center [158, 363] width 72 height 10
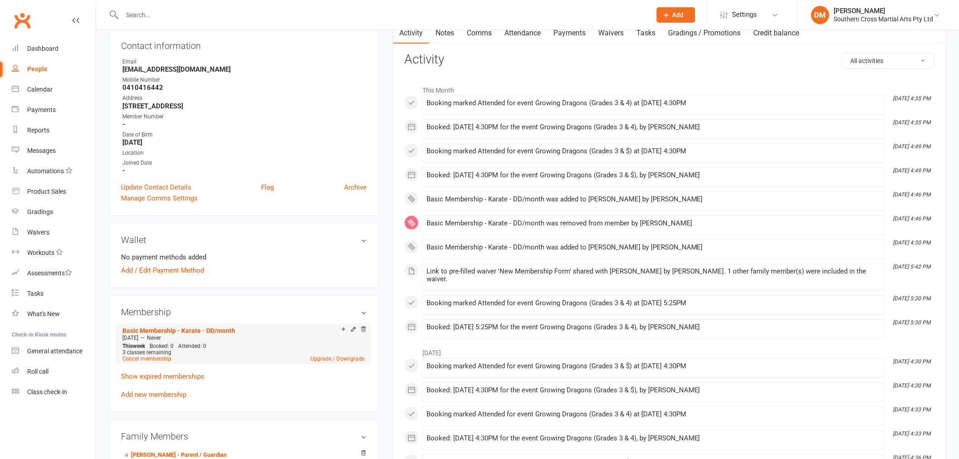
scroll to position [151, 0]
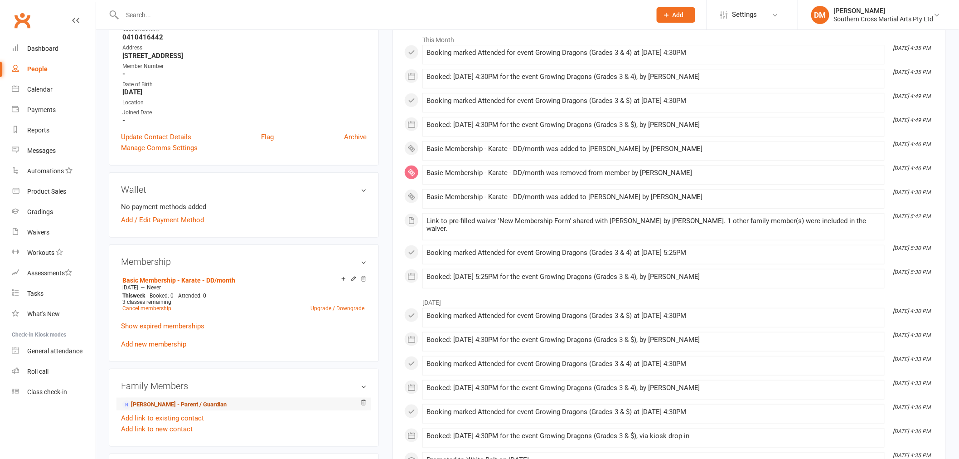
click at [183, 402] on link "Lee Cornell - Parent / Guardian" at bounding box center [174, 405] width 104 height 10
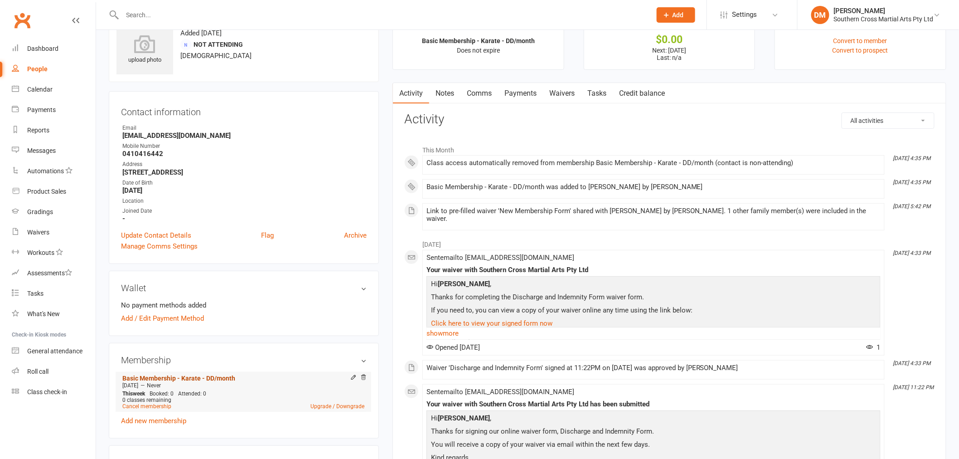
scroll to position [50, 0]
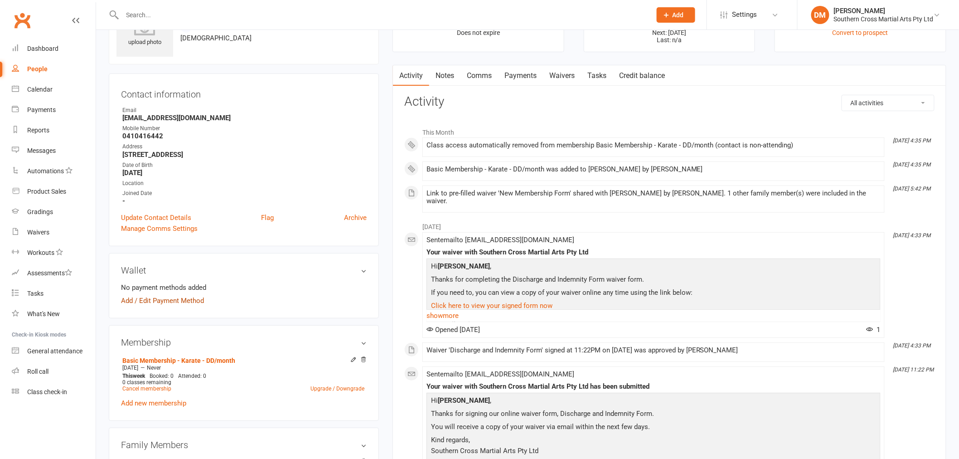
click at [179, 304] on link "Add / Edit Payment Method" at bounding box center [162, 300] width 83 height 11
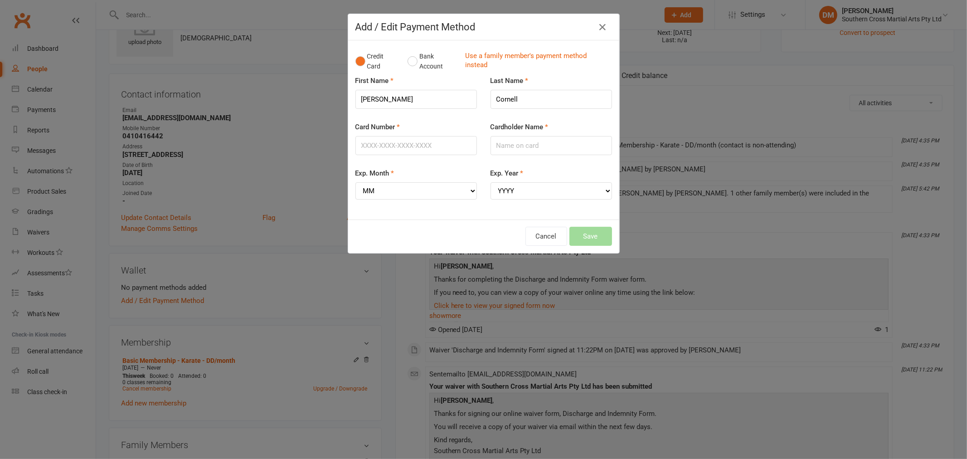
click at [323, 111] on div "Add / Edit Payment Method Credit Card Bank Account Use a family member's paymen…" at bounding box center [483, 229] width 967 height 459
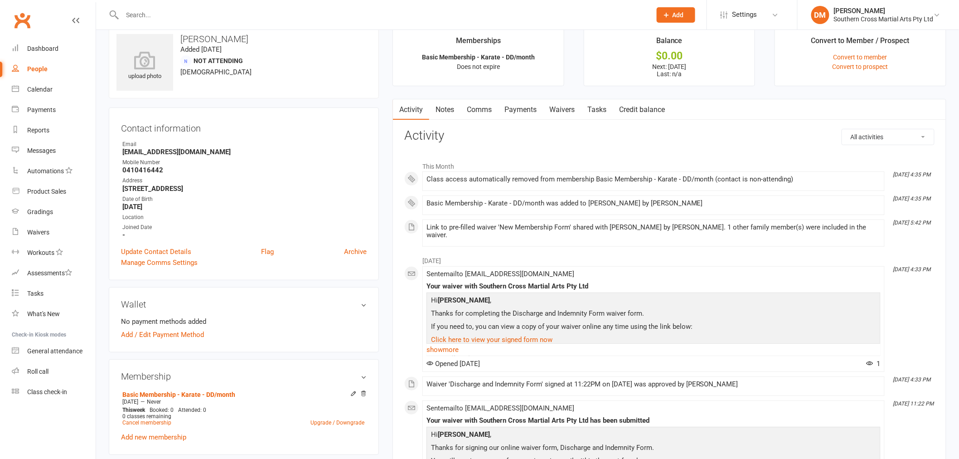
scroll to position [0, 0]
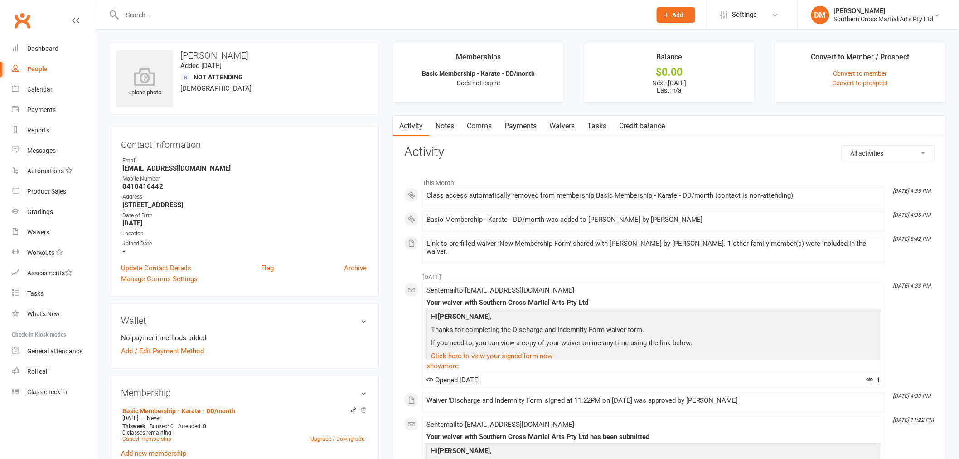
click at [233, 53] on h3 "Lee Cornell" at bounding box center [243, 55] width 255 height 10
click at [762, 15] on link "Settings" at bounding box center [752, 15] width 63 height 20
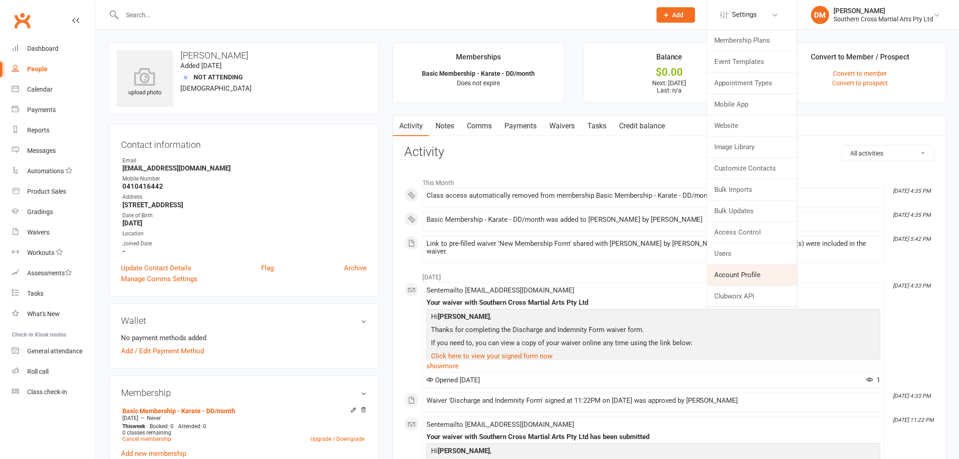
click at [740, 266] on link "Account Profile" at bounding box center [752, 274] width 90 height 21
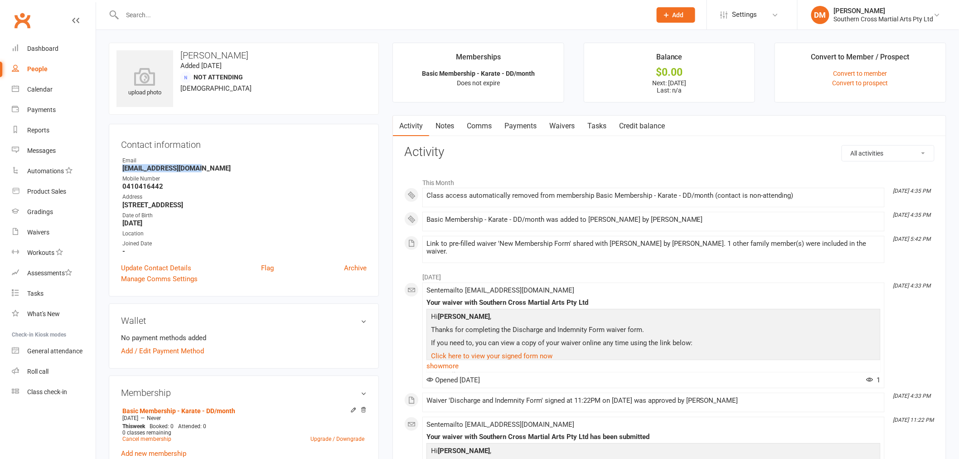
drag, startPoint x: 122, startPoint y: 169, endPoint x: 205, endPoint y: 164, distance: 82.6
click at [205, 164] on strong "Cornel1l@yahoo.com.au" at bounding box center [244, 168] width 244 height 8
copy strong "Cornel1l@yahoo.com.au"
click at [536, 124] on link "Payments" at bounding box center [520, 126] width 45 height 21
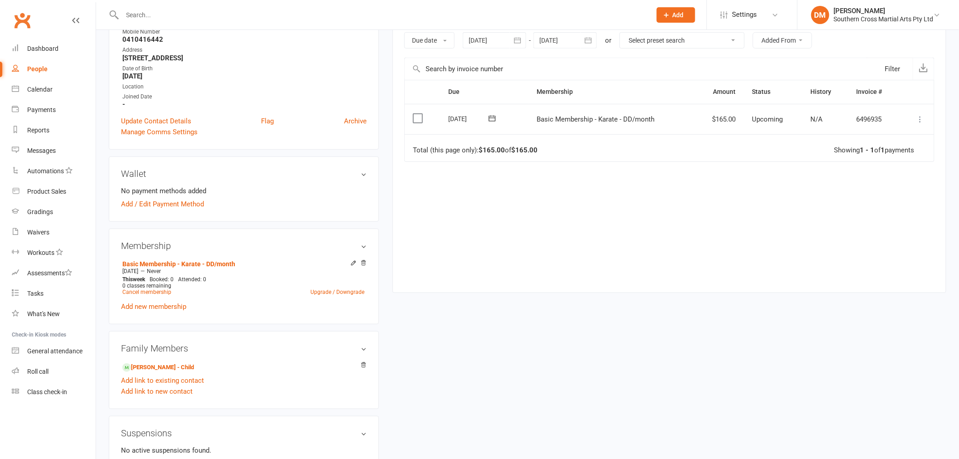
scroll to position [101, 0]
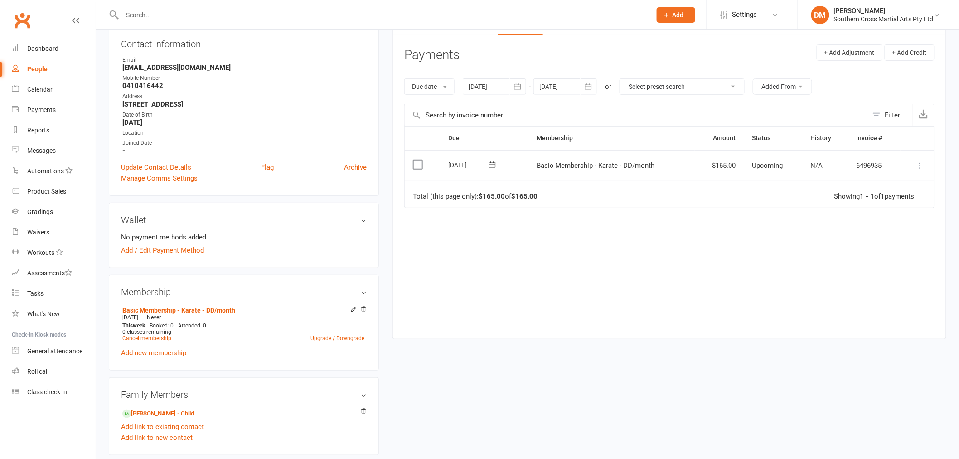
click at [509, 83] on div at bounding box center [494, 86] width 63 height 16
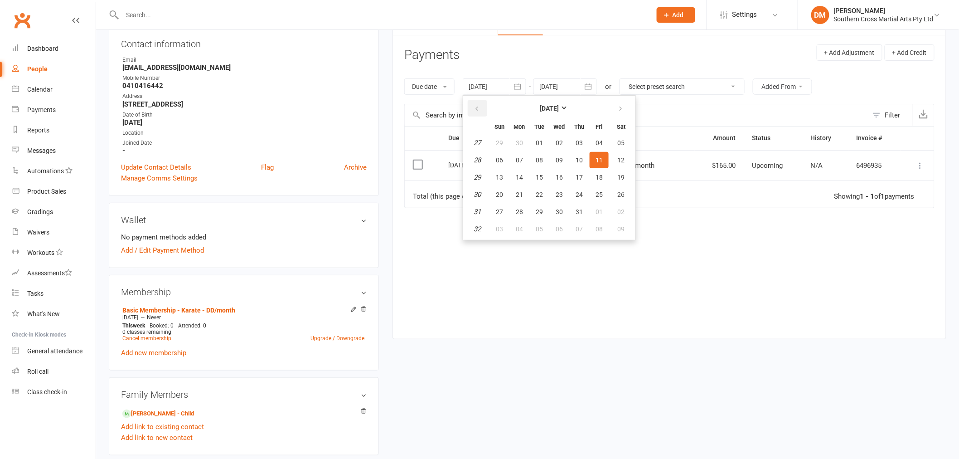
click at [474, 106] on button "button" at bounding box center [477, 108] width 19 height 16
click at [585, 143] on button "01" at bounding box center [579, 143] width 19 height 16
type input "01 May 2025"
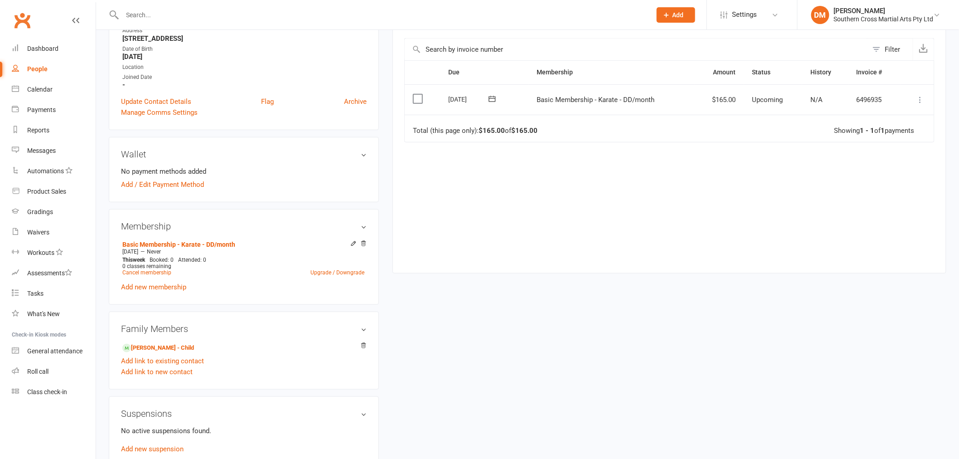
scroll to position [252, 0]
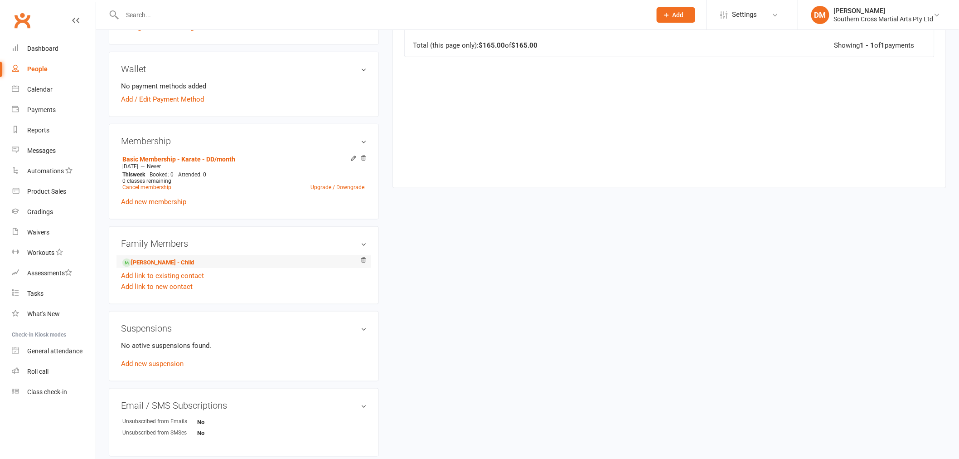
click at [156, 266] on li "Jasmine Cornell - Child" at bounding box center [244, 261] width 246 height 13
click at [156, 265] on link "Jasmine Cornell - Child" at bounding box center [158, 263] width 72 height 10
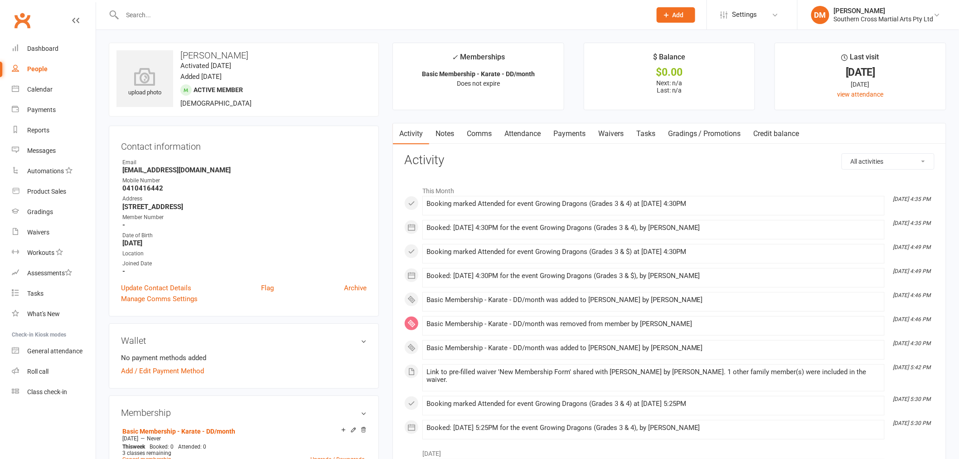
click at [563, 135] on link "Payments" at bounding box center [569, 133] width 45 height 21
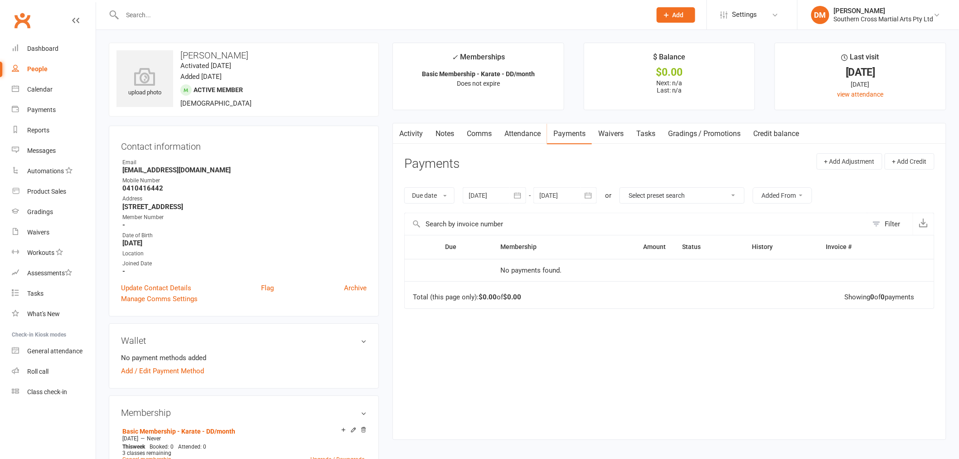
click at [518, 195] on icon "button" at bounding box center [517, 195] width 9 height 9
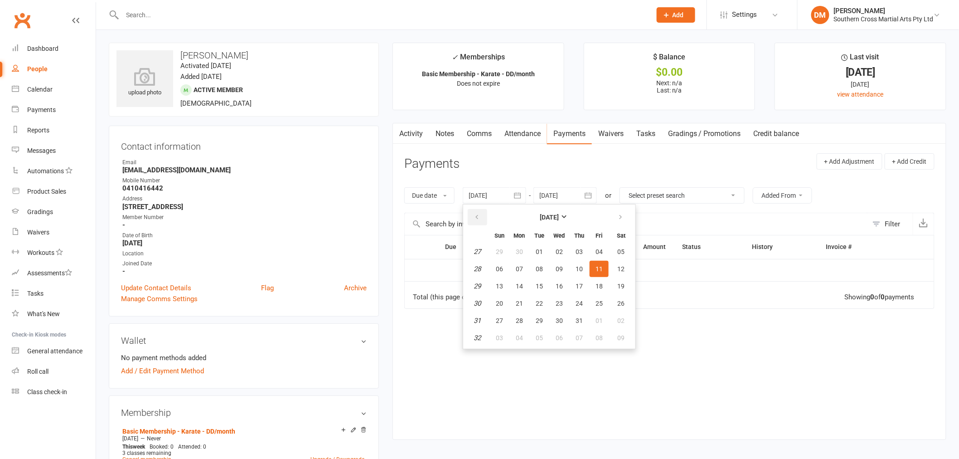
drag, startPoint x: 473, startPoint y: 216, endPoint x: 481, endPoint y: 218, distance: 8.9
click at [475, 217] on button "button" at bounding box center [477, 217] width 19 height 16
click at [504, 249] on button "01" at bounding box center [499, 251] width 19 height 16
type input "01 Jun 2025"
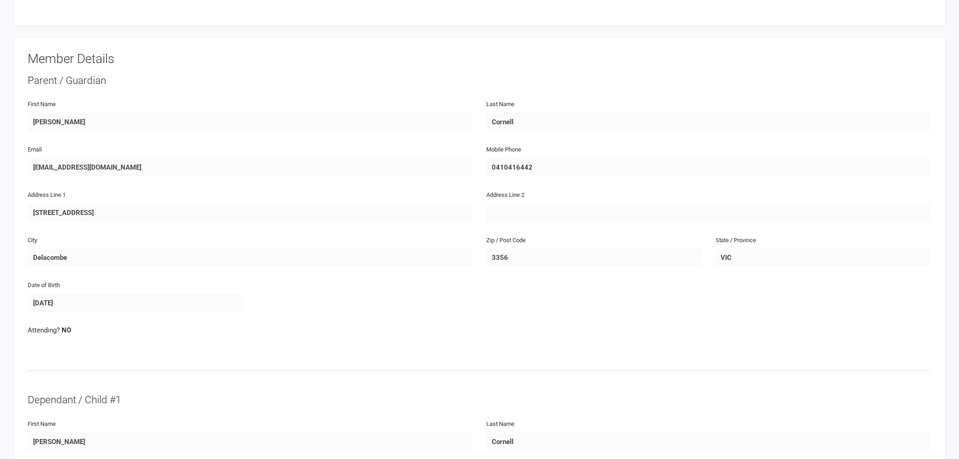
scroll to position [64, 0]
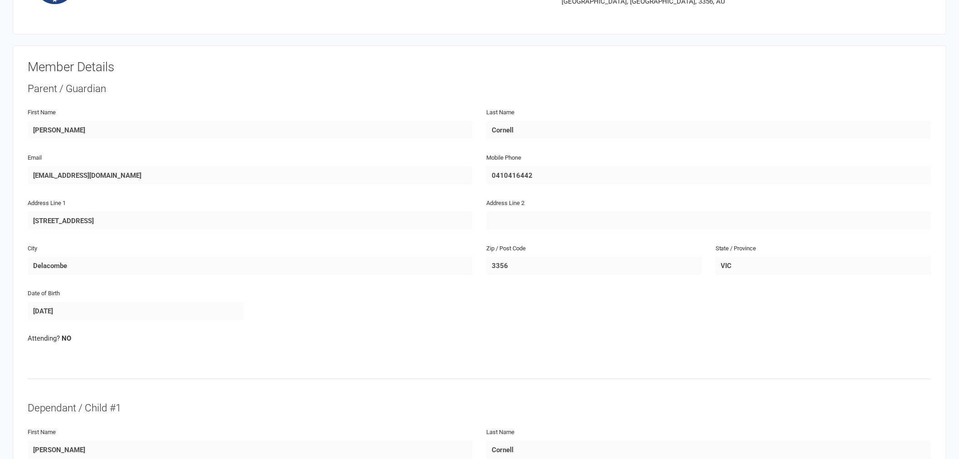
drag, startPoint x: 964, startPoint y: 26, endPoint x: 966, endPoint y: 45, distance: 19.6
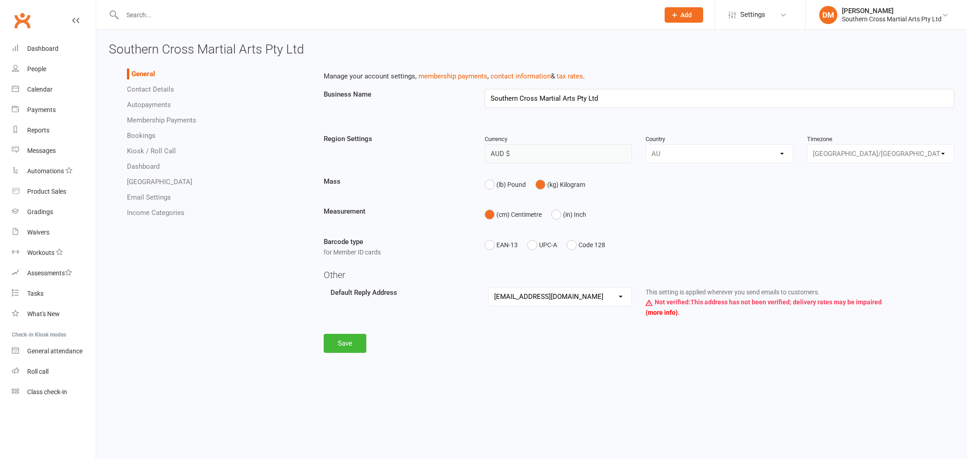
select select "[EMAIL_ADDRESS][DOMAIN_NAME]"
click at [152, 101] on link "Autopayments" at bounding box center [149, 105] width 44 height 8
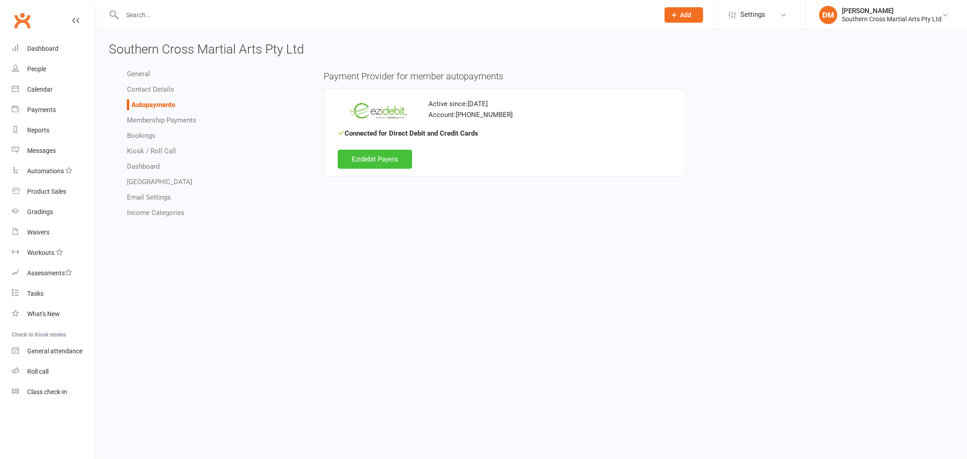
click at [375, 157] on link "Ezidebit Payers" at bounding box center [375, 159] width 74 height 19
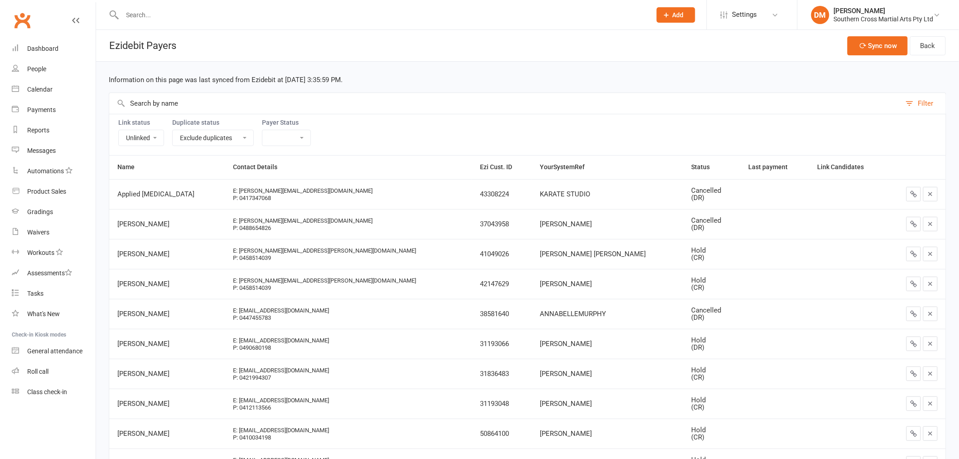
click at [250, 103] on input "text" at bounding box center [505, 103] width 792 height 21
paste input "[EMAIL_ADDRESS][DOMAIN_NAME]"
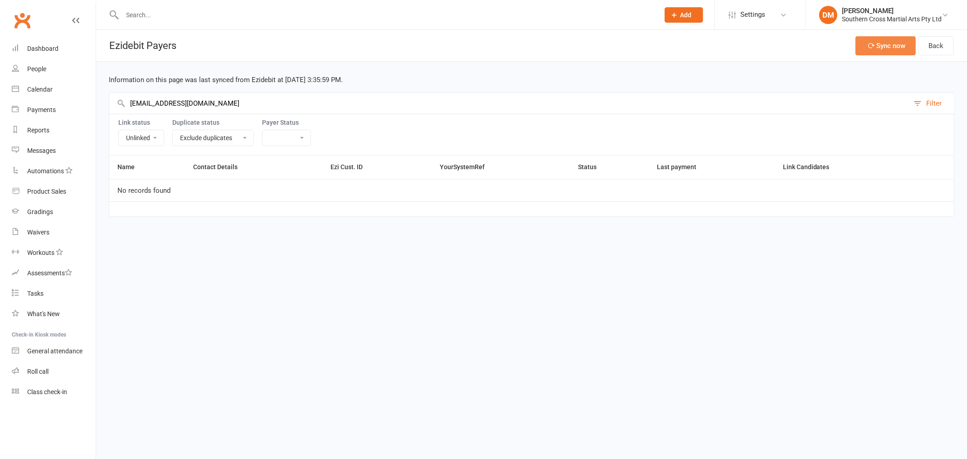
type input "[EMAIL_ADDRESS][DOMAIN_NAME]"
click at [880, 51] on button "Sync now" at bounding box center [885, 45] width 60 height 19
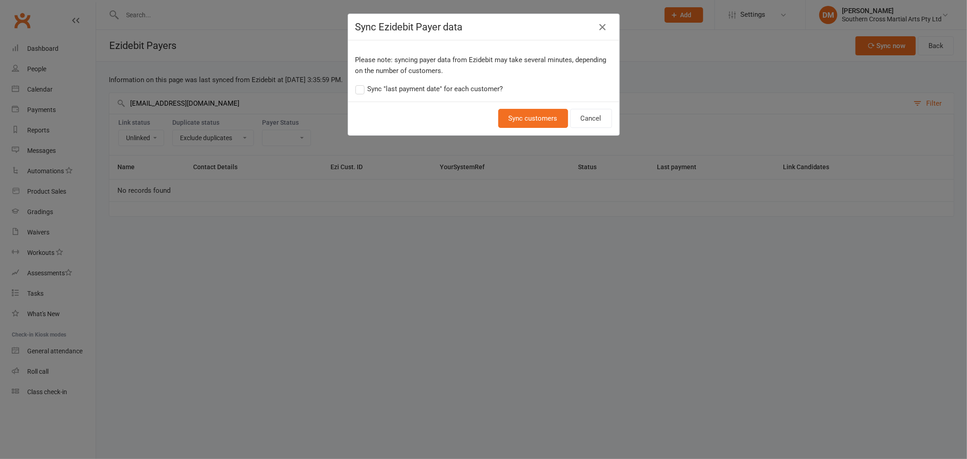
click at [429, 89] on span "Sync "last payment date" for each customer?" at bounding box center [435, 88] width 135 height 10
click at [429, 83] on input "Sync "last payment date" for each customer?" at bounding box center [429, 83] width 148 height 0
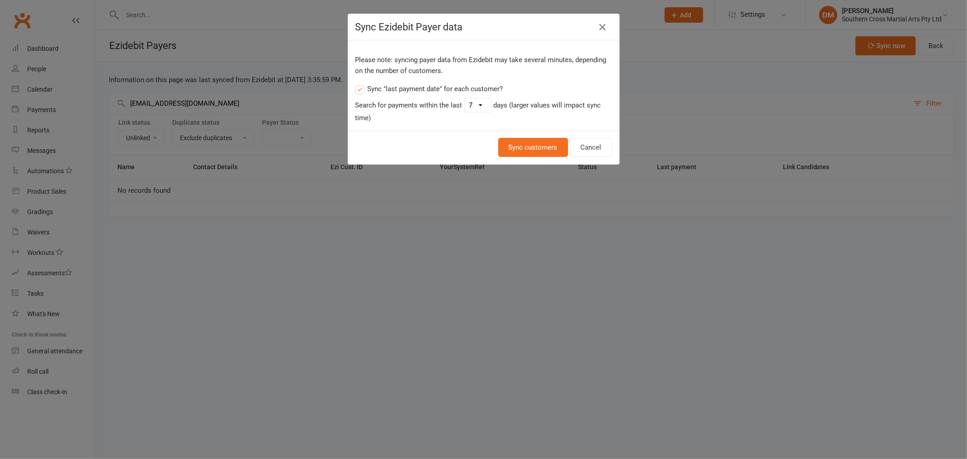
click at [479, 107] on select "1 2 3 4 5 6 7 8 9 10 11 12 13 14 15 16 17 18 19 20 21 22 23 24 25 26 27 28 29 30" at bounding box center [477, 105] width 27 height 14
select select "30"
click at [464, 98] on select "1 2 3 4 5 6 7 8 9 10 11 12 13 14 15 16 17 18 19 20 21 22 23 24 25 26 27 28 29 30" at bounding box center [477, 105] width 27 height 14
click at [544, 129] on div "Please note: syncing payer data from Ezidebit may take several minutes, dependi…" at bounding box center [483, 85] width 271 height 90
click at [542, 143] on button "Sync customers" at bounding box center [533, 147] width 70 height 19
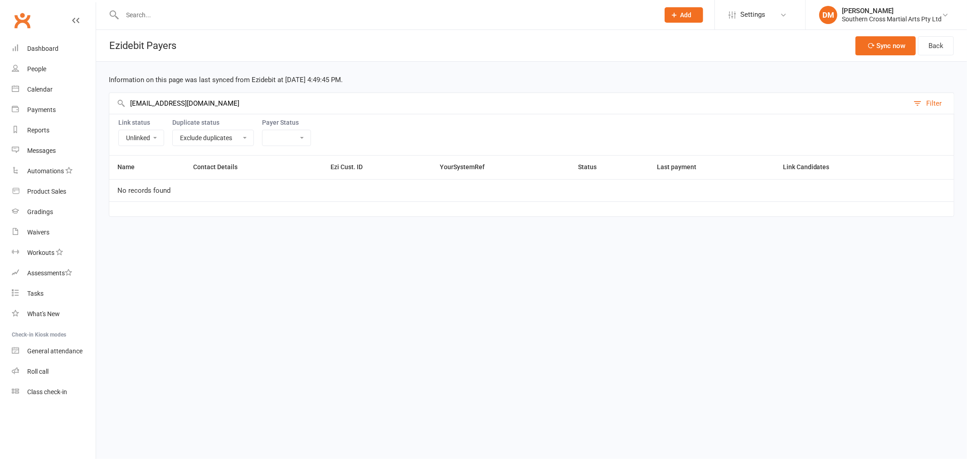
click at [137, 140] on select "Linked Unlinked" at bounding box center [141, 137] width 45 height 15
select select
click at [119, 130] on select "Linked Unlinked" at bounding box center [141, 137] width 45 height 15
drag, startPoint x: 216, startPoint y: 102, endPoint x: 78, endPoint y: 103, distance: 137.8
click at [78, 103] on ui-view "Prospect Member Non-attending contact Class / event Appointment Grading event T…" at bounding box center [483, 115] width 967 height 227
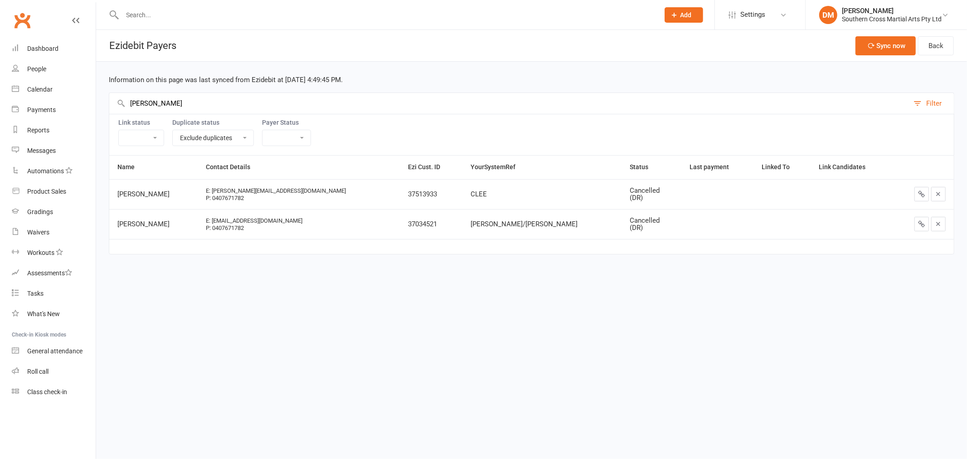
click at [171, 112] on input "[PERSON_NAME]" at bounding box center [508, 103] width 799 height 21
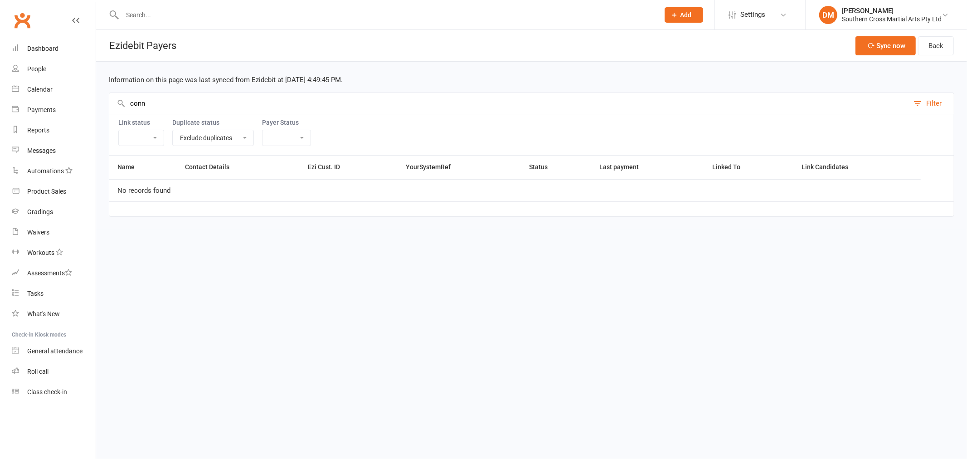
type input "conn"
drag, startPoint x: 869, startPoint y: 12, endPoint x: 886, endPoint y: 70, distance: 60.2
click at [869, 14] on div "[PERSON_NAME]" at bounding box center [892, 11] width 100 height 8
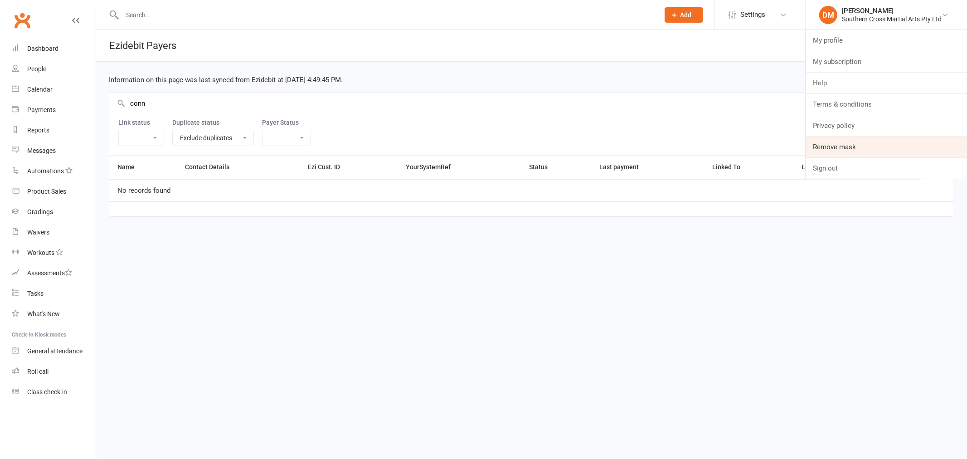
click at [883, 146] on link "Remove mask" at bounding box center [885, 146] width 161 height 21
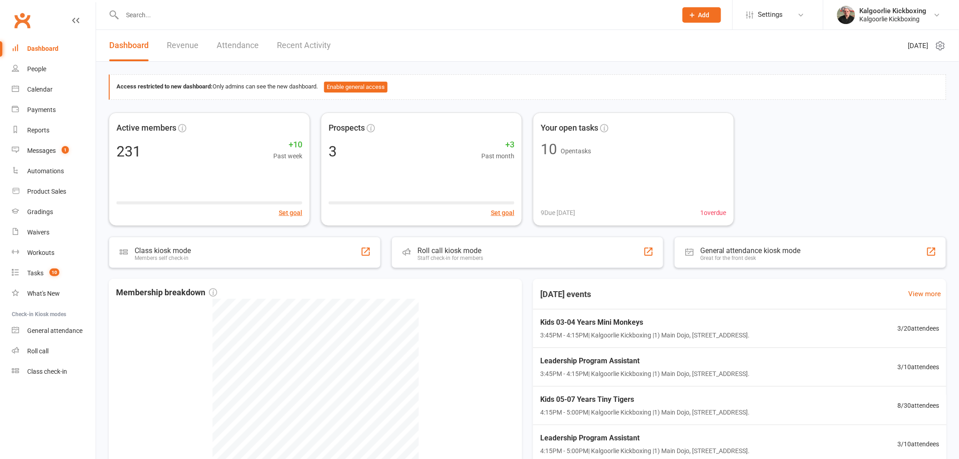
click at [155, 6] on div at bounding box center [390, 14] width 562 height 29
paste input "Sophia-jane Coulter"
click at [152, 20] on input "Sophia-jane Coulter" at bounding box center [395, 15] width 551 height 13
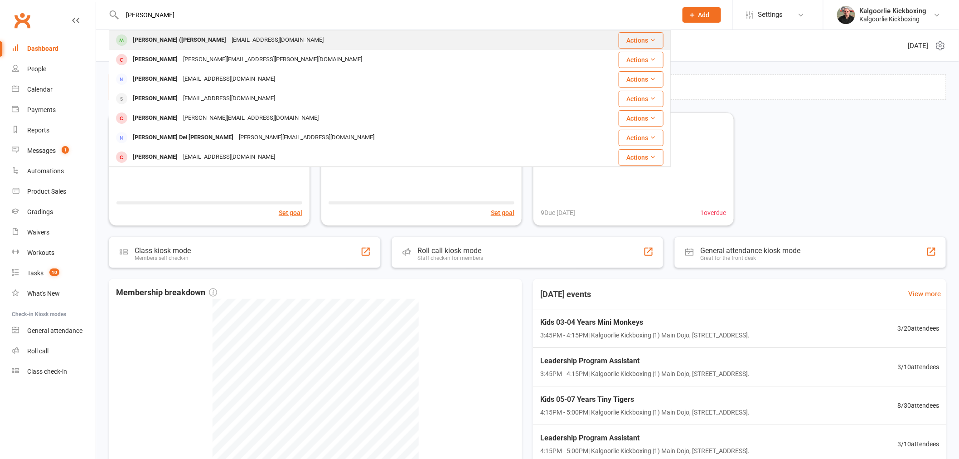
type input "Sophia-jane Coulter"
click at [187, 46] on div "Sophia-jane (Sophie) Coulter" at bounding box center [179, 40] width 99 height 13
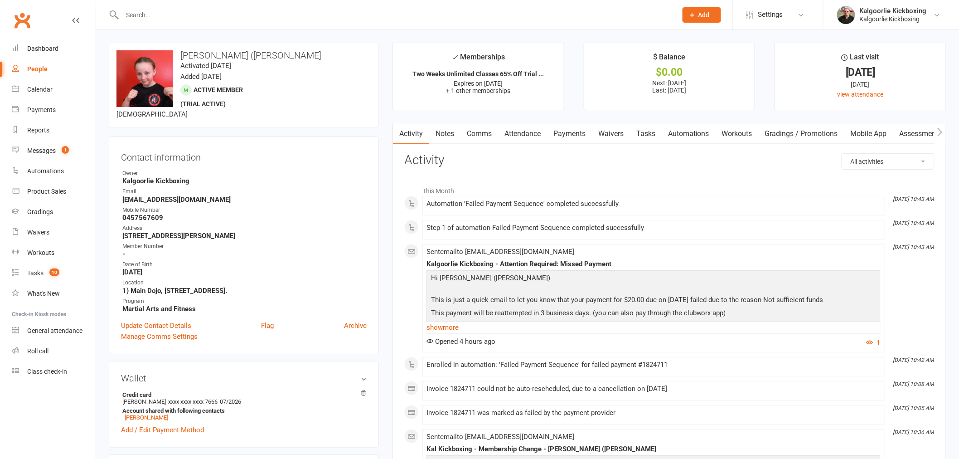
click at [574, 130] on link "Payments" at bounding box center [569, 133] width 45 height 21
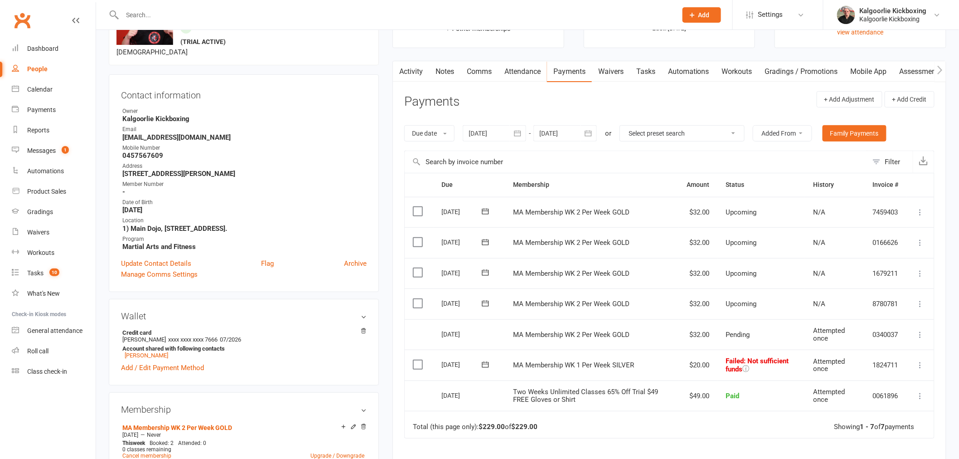
scroll to position [151, 0]
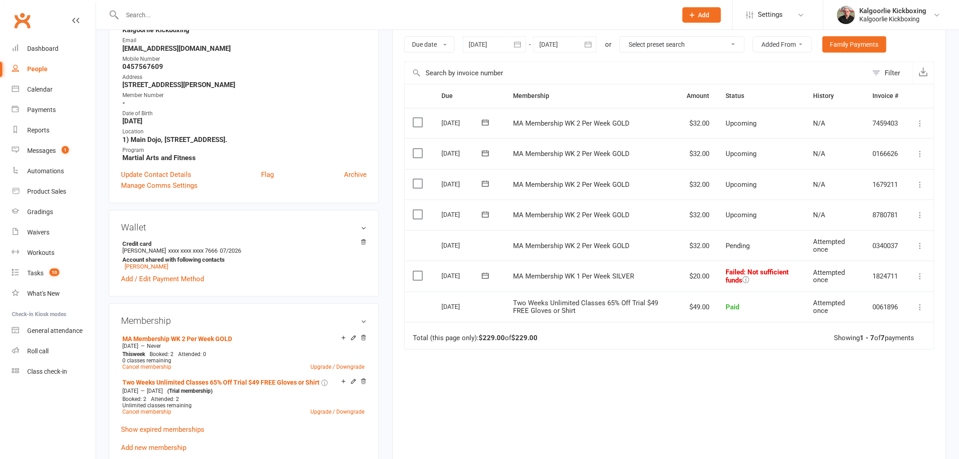
click at [746, 277] on icon at bounding box center [746, 279] width 7 height 7
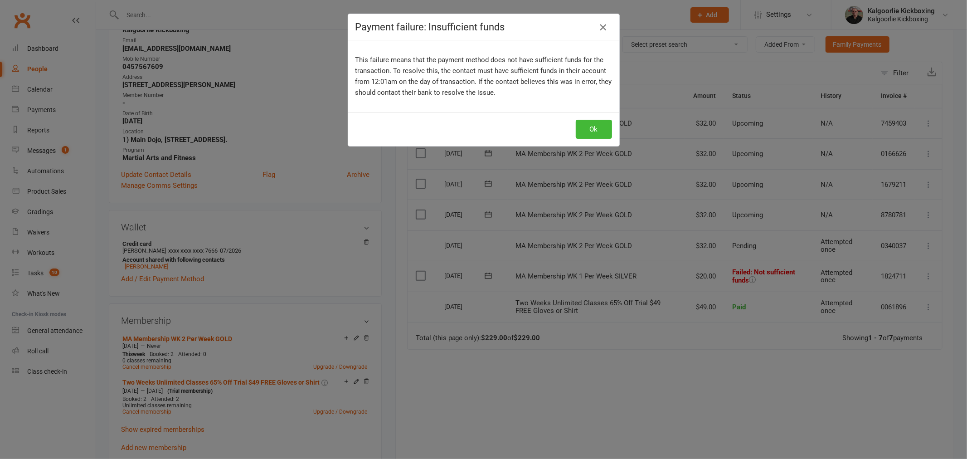
click at [602, 28] on icon "button" at bounding box center [602, 27] width 11 height 11
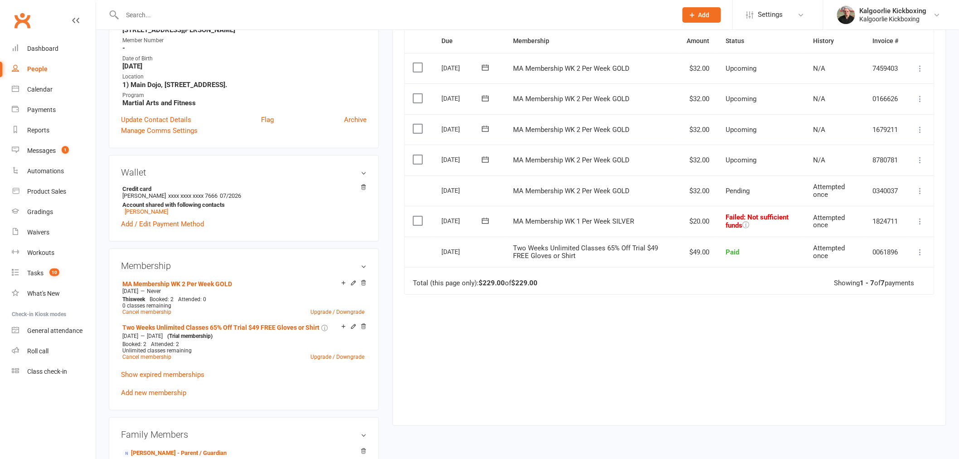
scroll to position [201, 0]
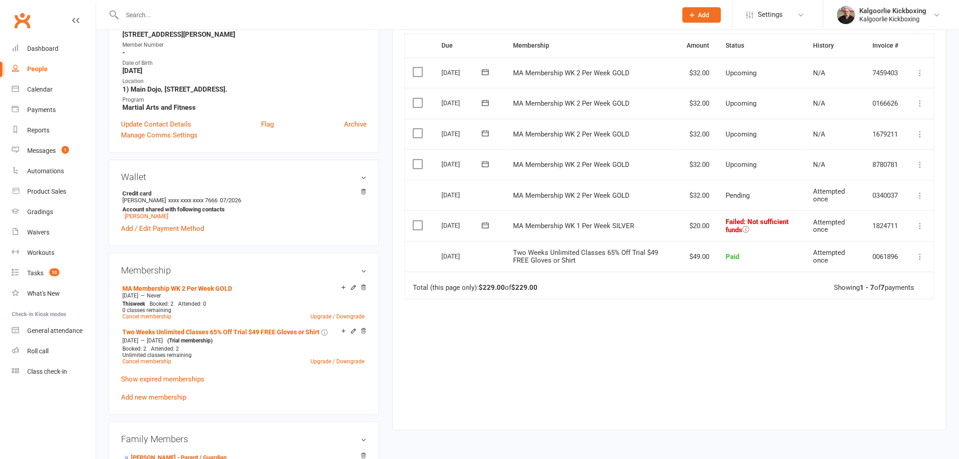
click at [748, 227] on icon at bounding box center [746, 229] width 7 height 7
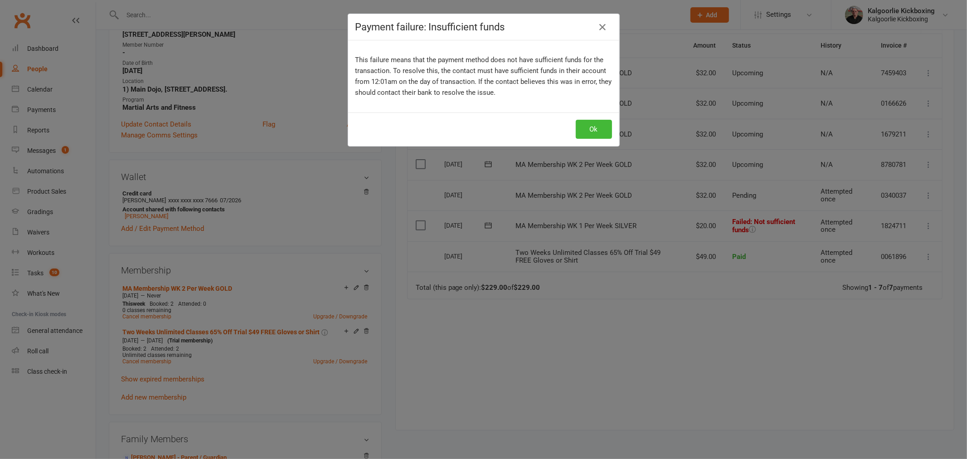
click at [636, 355] on div "Payment failure: Insufficient funds This failure means that the payment method …" at bounding box center [483, 229] width 967 height 459
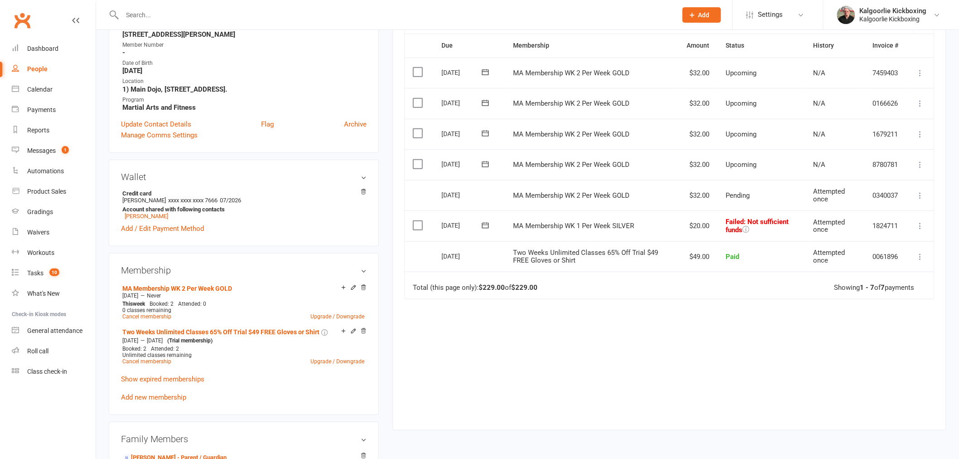
click at [928, 224] on td "Mark as Paid (Cash) Mark as Paid (POS) Mark as Paid (Other) Skip Retry now Fetc…" at bounding box center [920, 225] width 27 height 31
click at [922, 225] on icon at bounding box center [920, 225] width 9 height 9
click at [547, 345] on div "Due Contact Membership Amount Status History Invoice # Select this 08 Sep 2025 …" at bounding box center [669, 225] width 530 height 382
copy span "Failed : Not sufficient funds"
drag, startPoint x: 722, startPoint y: 222, endPoint x: 741, endPoint y: 232, distance: 21.3
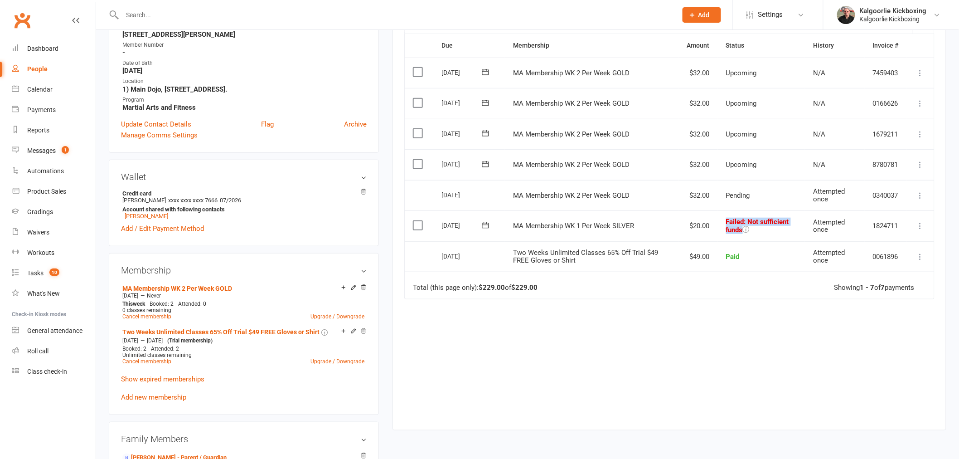
click at [741, 232] on td "Failed : Not sufficient funds" at bounding box center [761, 225] width 87 height 31
click at [625, 235] on td "MA Membership WK 1 Per Week SILVER" at bounding box center [592, 225] width 174 height 31
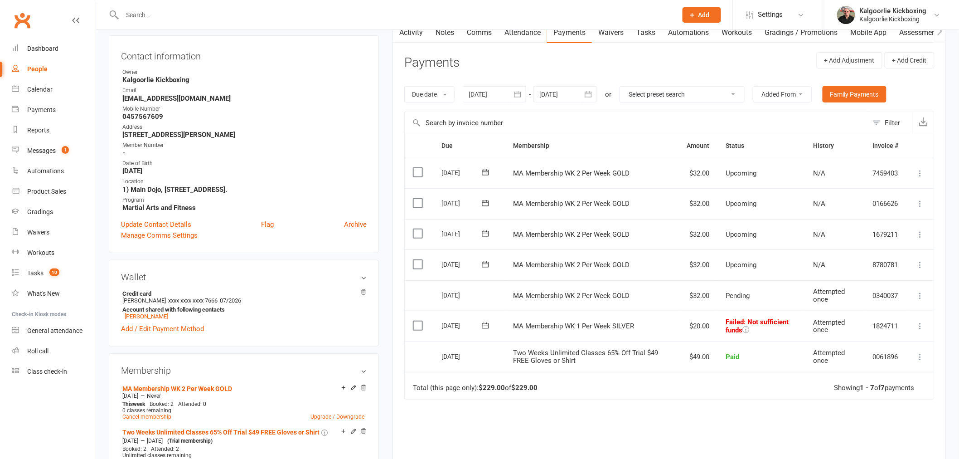
scroll to position [101, 0]
click at [919, 325] on icon at bounding box center [920, 326] width 9 height 9
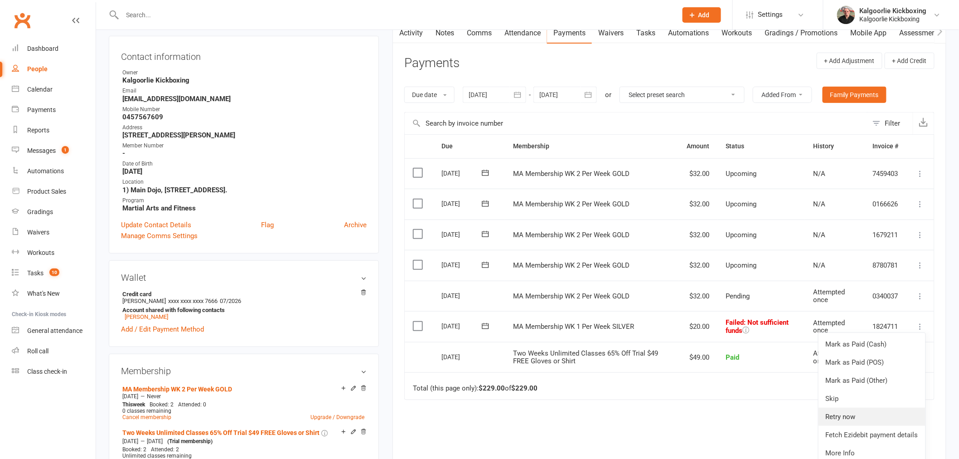
click at [848, 415] on link "Retry now" at bounding box center [871, 416] width 107 height 18
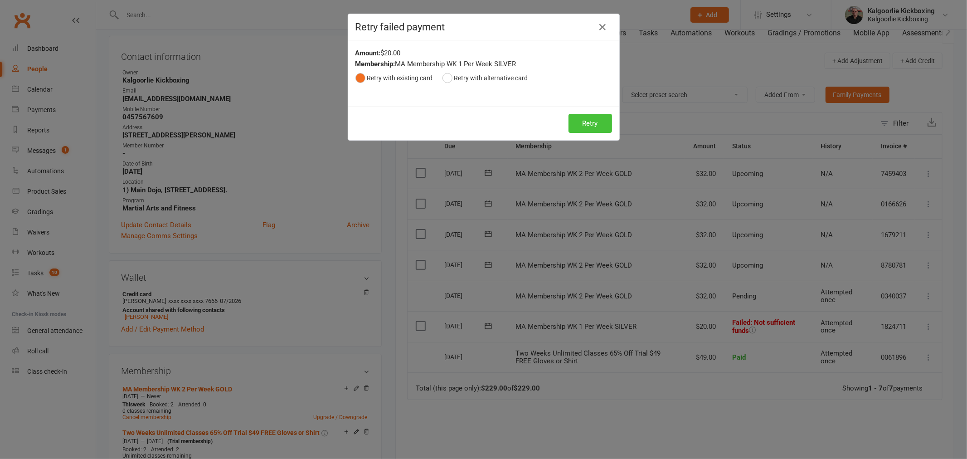
click at [575, 122] on button "Retry" at bounding box center [590, 123] width 44 height 19
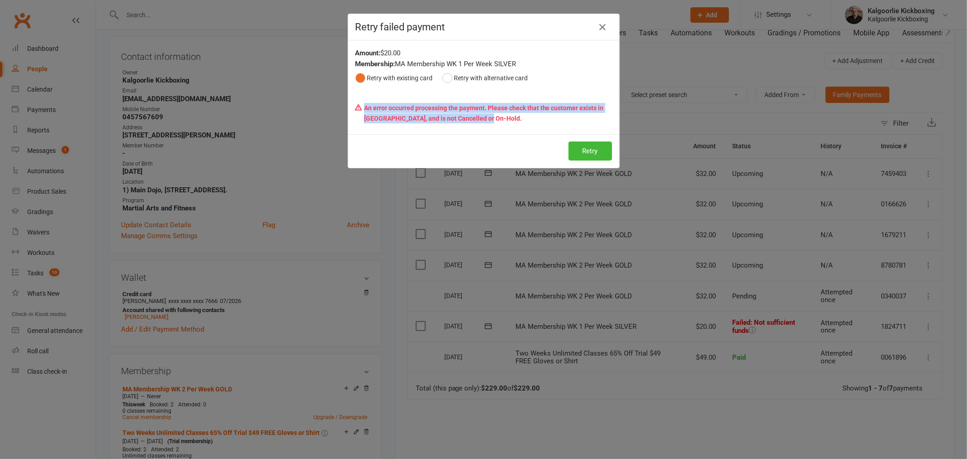
drag, startPoint x: 448, startPoint y: 116, endPoint x: 361, endPoint y: 105, distance: 87.4
click at [361, 105] on p "An error occurred processing the payment. Please check that the customer exists…" at bounding box center [483, 113] width 256 height 28
copy p "An error occurred processing the payment. Please check that the customer exists…"
click at [619, 109] on div "Retry failed payment Amount: $20.00 Membership: MA Membership WK 1 Per Week SIL…" at bounding box center [483, 229] width 967 height 459
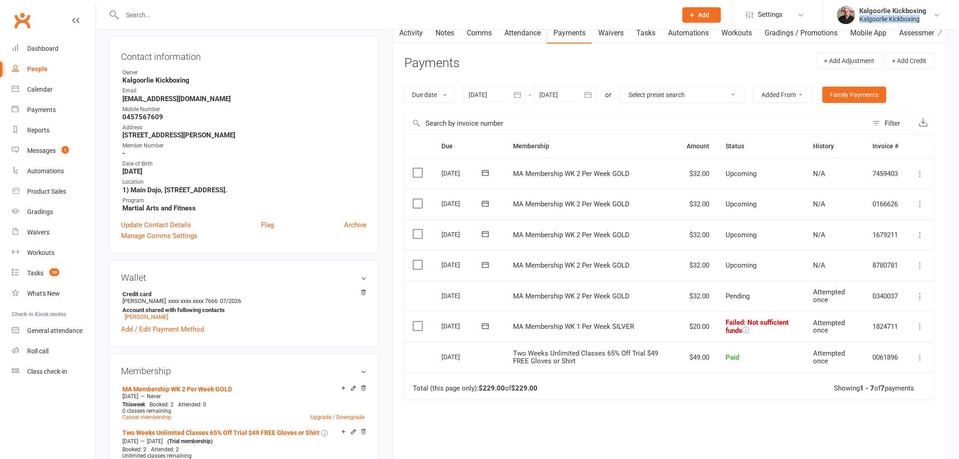
copy div "Kalgoorlie Kickboxing"
drag, startPoint x: 859, startPoint y: 24, endPoint x: 850, endPoint y: 0, distance: 24.8
click at [924, 28] on li "Kalgoorlie Kickboxing Kalgoorlie Kickboxing My profile My subscription Help Ter…" at bounding box center [891, 14] width 136 height 29
click at [891, 13] on div "Kalgoorlie Kickboxing" at bounding box center [893, 11] width 67 height 8
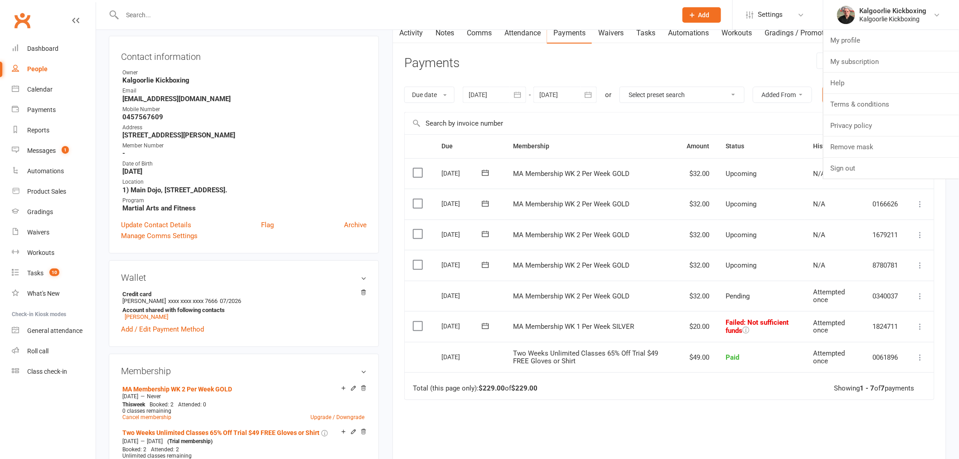
drag, startPoint x: 769, startPoint y: 7, endPoint x: 776, endPoint y: 68, distance: 62.1
click at [769, 7] on span "Settings" at bounding box center [770, 15] width 25 height 20
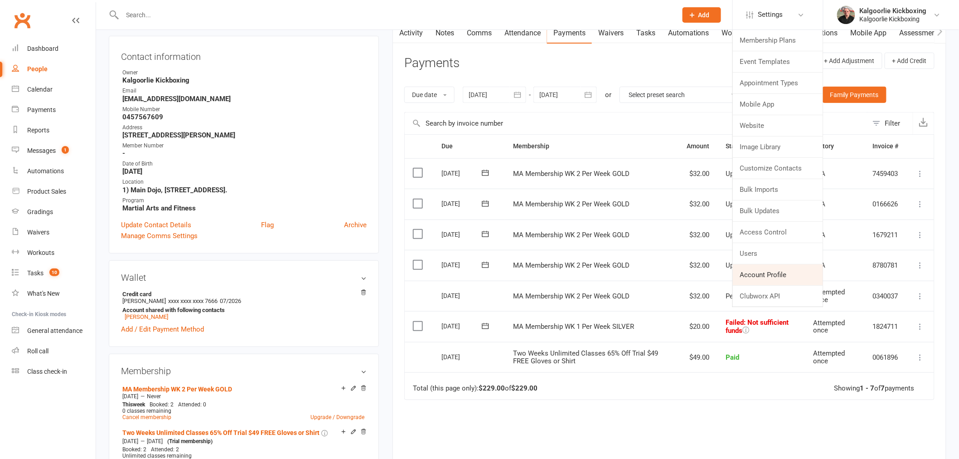
click at [772, 278] on link "Account Profile" at bounding box center [778, 274] width 90 height 21
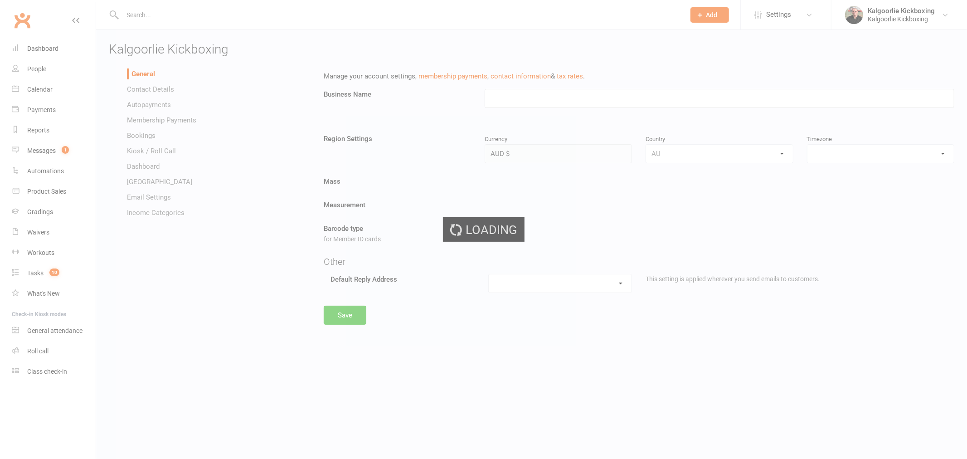
type input "Kalgoorlie Kickboxing"
select select "Australia/Perth"
select select "info@kalgoorliekickboxing.com.au"
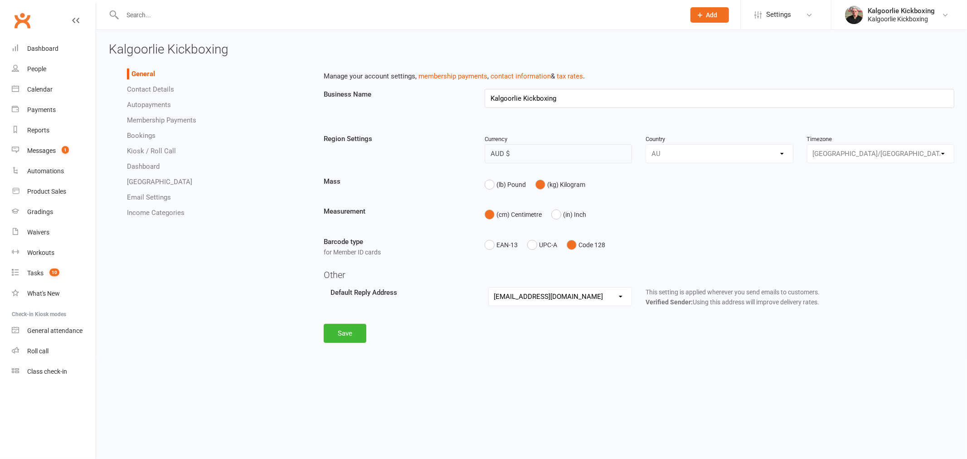
click at [141, 105] on link "Autopayments" at bounding box center [149, 105] width 44 height 8
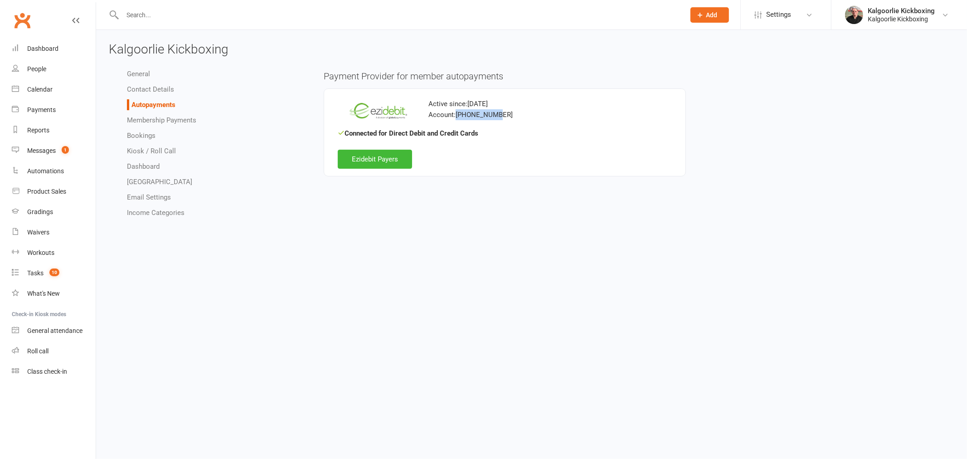
copy div "101-075-533"
drag, startPoint x: 492, startPoint y: 114, endPoint x: 457, endPoint y: 115, distance: 34.9
click at [457, 115] on div "Account: 101-075-533" at bounding box center [505, 114] width 334 height 11
click at [511, 142] on div "Ezidebit Payers" at bounding box center [505, 154] width 334 height 30
click at [37, 65] on div "People" at bounding box center [36, 68] width 19 height 7
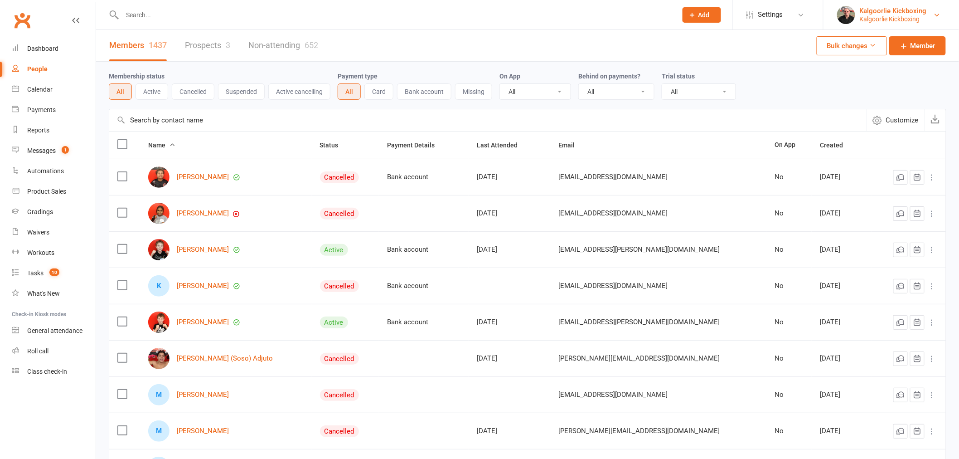
click at [883, 23] on link "Kalgoorlie Kickboxing Kalgoorlie Kickboxing" at bounding box center [891, 15] width 108 height 18
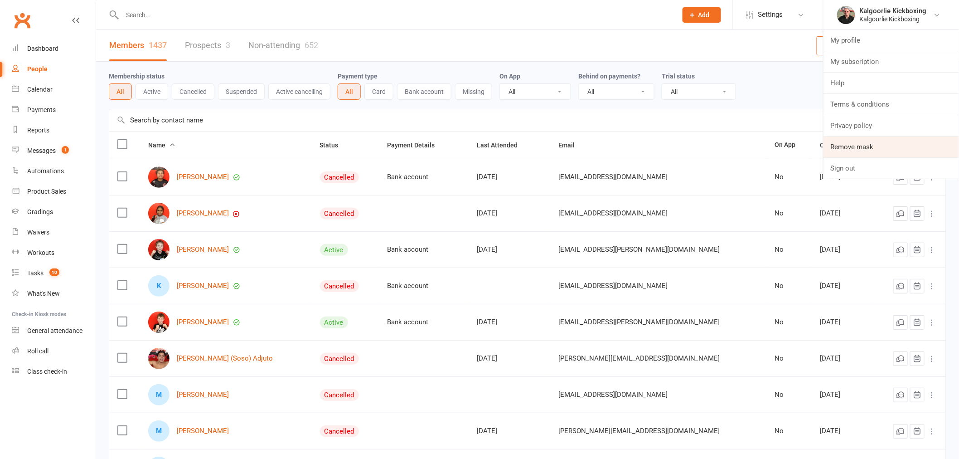
click at [865, 147] on link "Remove mask" at bounding box center [890, 146] width 135 height 21
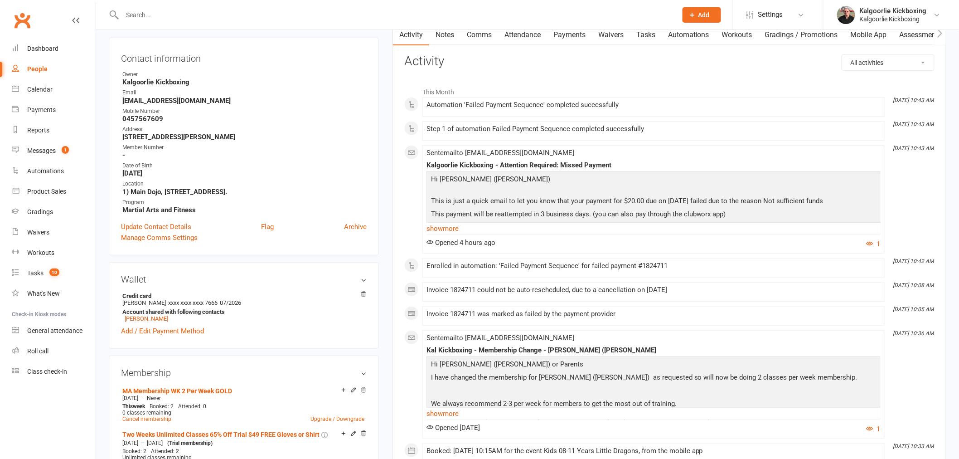
scroll to position [151, 0]
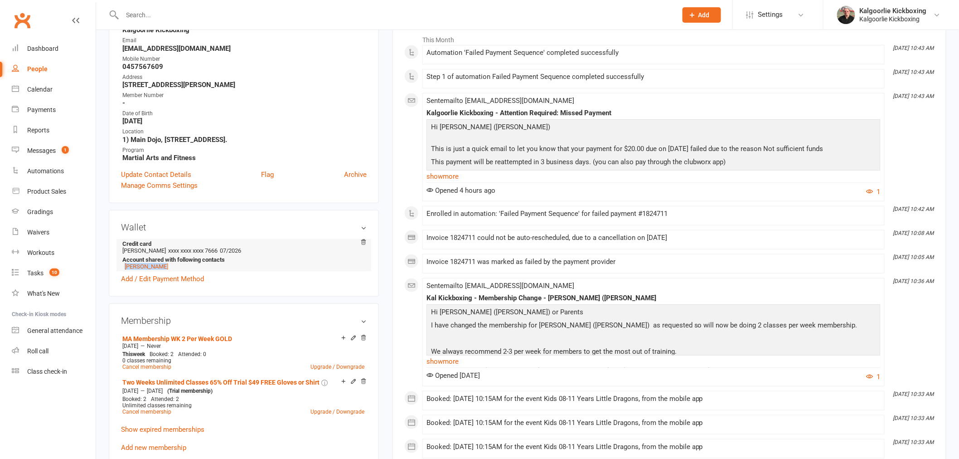
copy link "[PERSON_NAME]"
drag, startPoint x: 165, startPoint y: 266, endPoint x: 123, endPoint y: 269, distance: 42.2
click at [123, 269] on li "[PERSON_NAME]" at bounding box center [242, 266] width 240 height 7
click at [131, 270] on li "Credit card A m coulter xxxx xxxx xxxx 7666 07/2026 Account shared with followi…" at bounding box center [244, 255] width 246 height 32
click at [131, 266] on link "[PERSON_NAME]" at bounding box center [147, 266] width 44 height 7
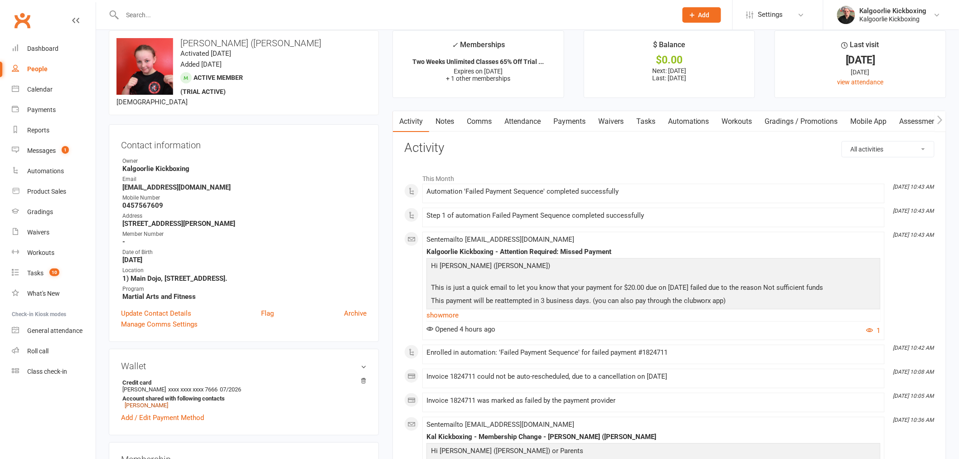
scroll to position [0, 0]
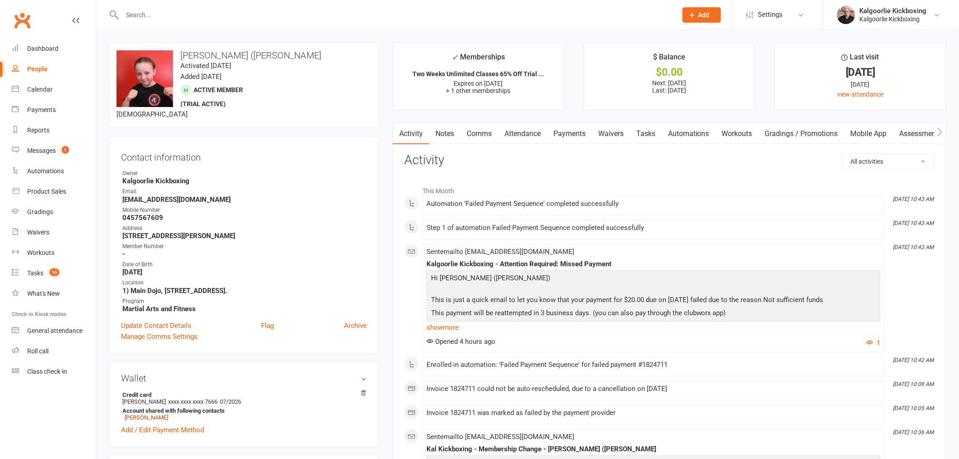
click at [576, 134] on link "Payments" at bounding box center [569, 133] width 45 height 21
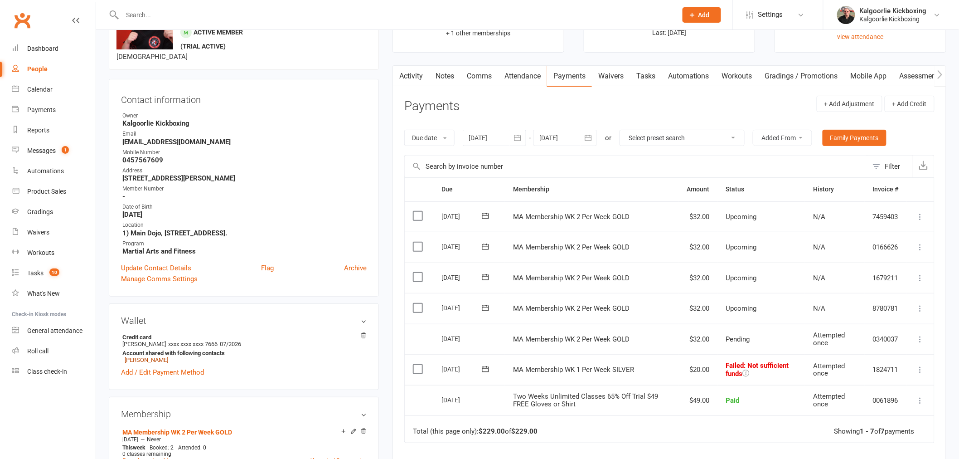
scroll to position [151, 0]
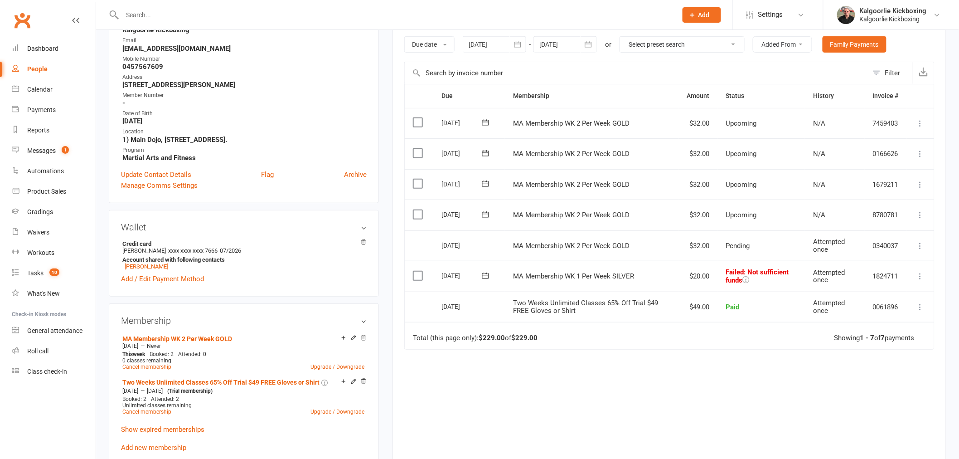
click at [923, 276] on icon at bounding box center [920, 275] width 9 height 9
click at [613, 431] on div "Due Contact Membership Amount Status History Invoice # Select this [DATE] [PERS…" at bounding box center [669, 275] width 530 height 382
click at [921, 275] on icon at bounding box center [920, 275] width 9 height 9
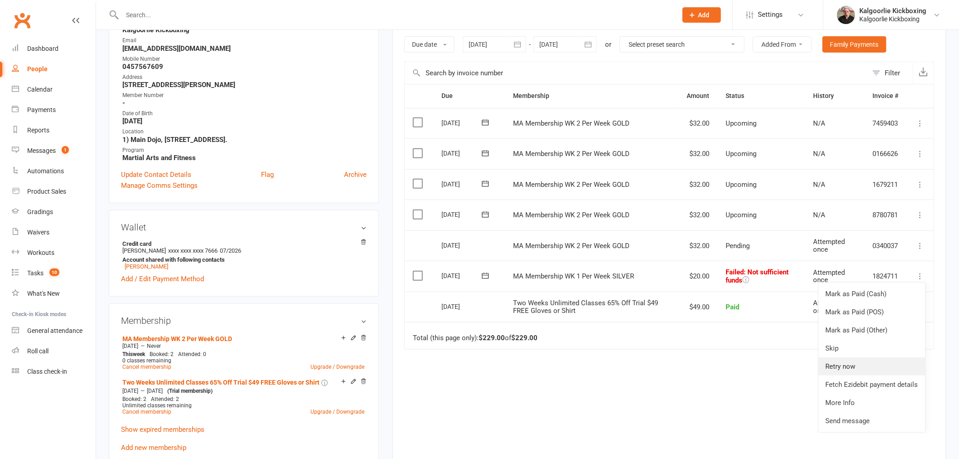
click at [870, 370] on link "Retry now" at bounding box center [871, 366] width 107 height 18
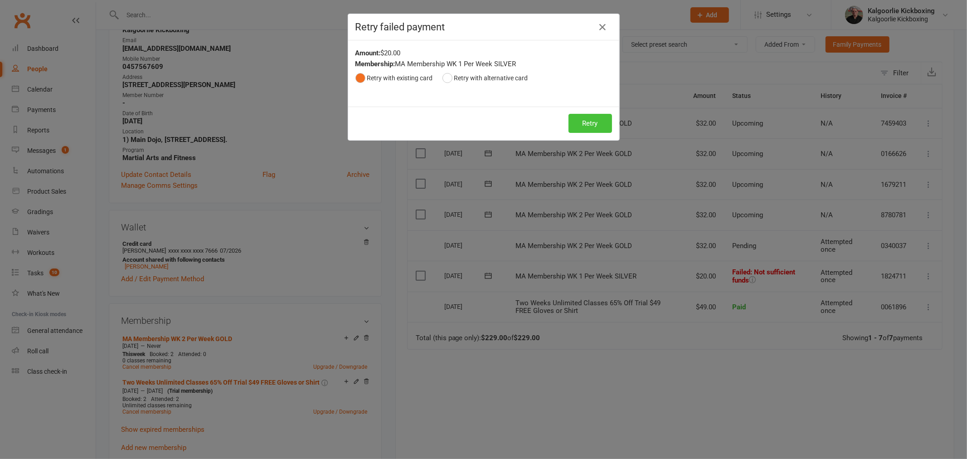
click at [595, 127] on button "Retry" at bounding box center [590, 123] width 44 height 19
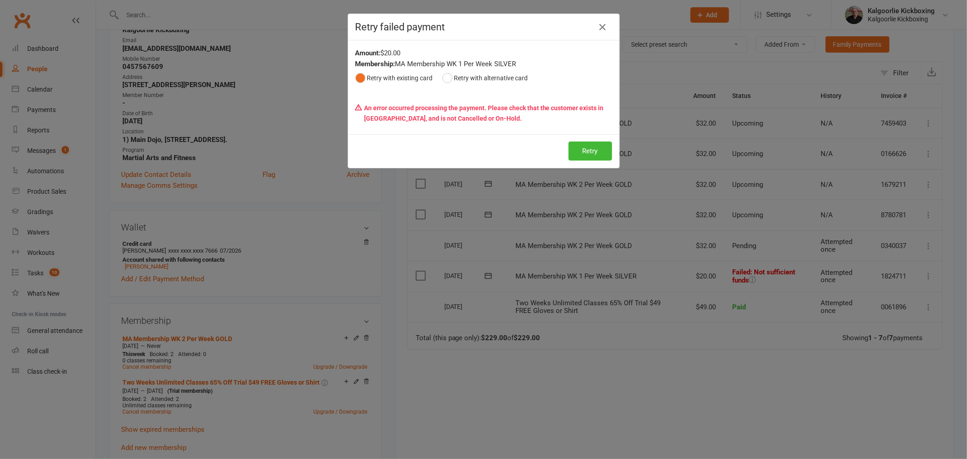
click at [850, 27] on div "Retry failed payment Amount: $20.00 Membership: MA Membership WK 1 Per Week SIL…" at bounding box center [483, 229] width 967 height 459
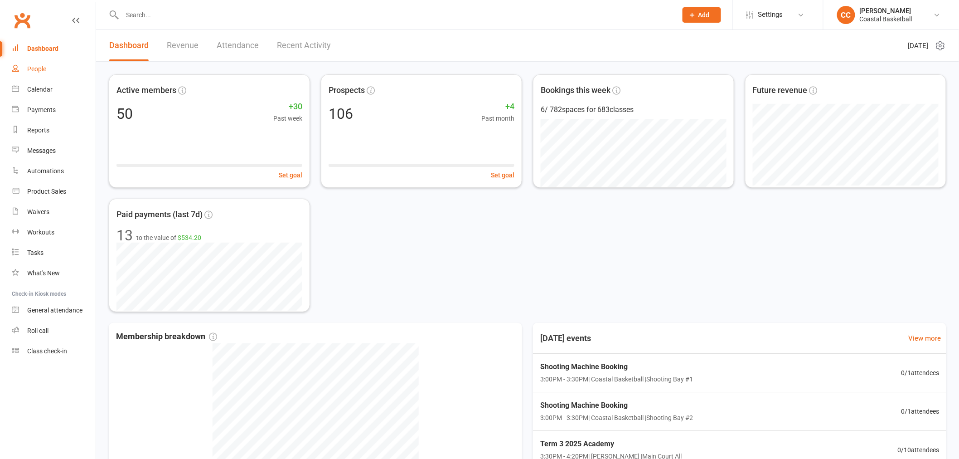
click at [41, 69] on div "People" at bounding box center [36, 68] width 19 height 7
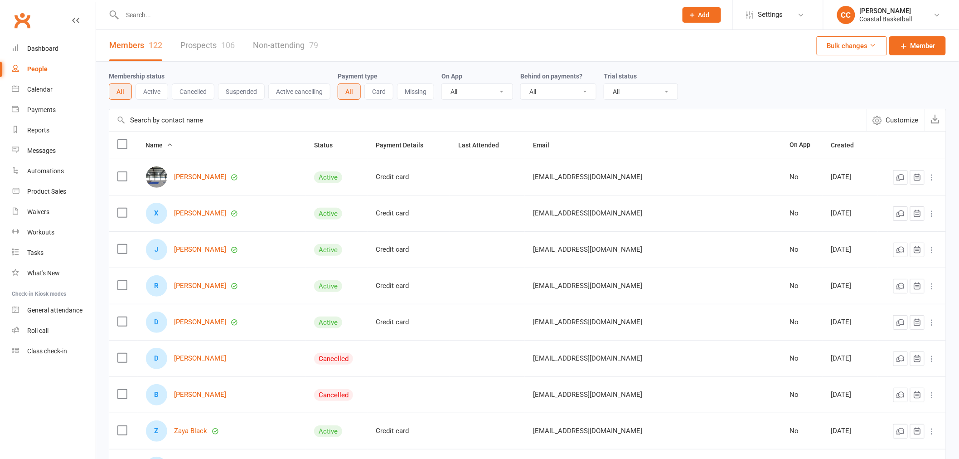
click at [175, 92] on button "Cancelled" at bounding box center [193, 91] width 43 height 16
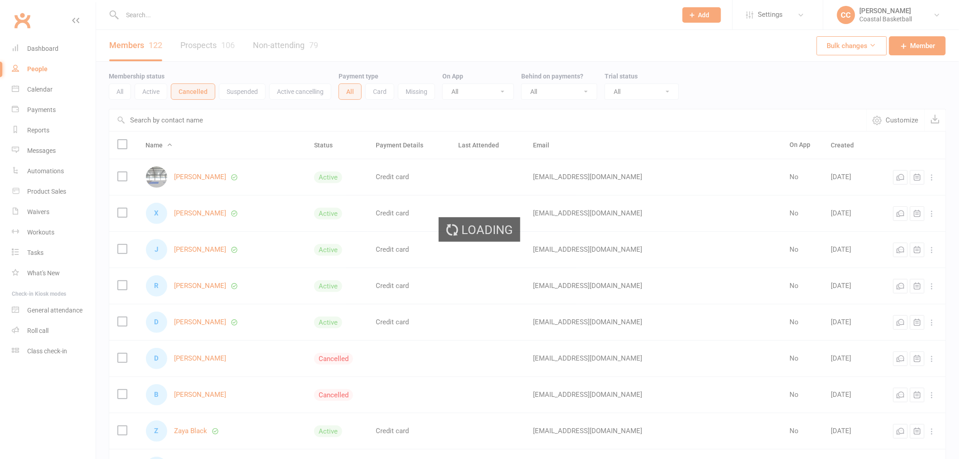
click at [150, 92] on button "Active" at bounding box center [151, 91] width 33 height 16
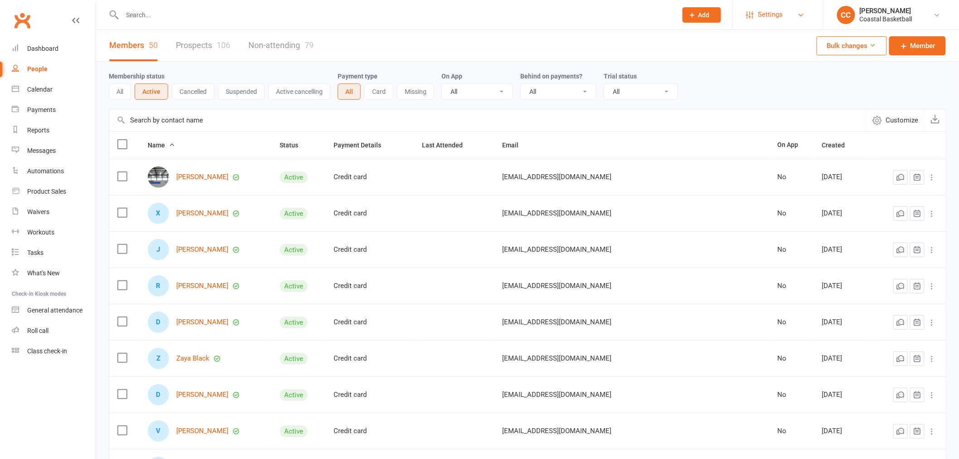
click at [771, 17] on span "Settings" at bounding box center [770, 15] width 25 height 20
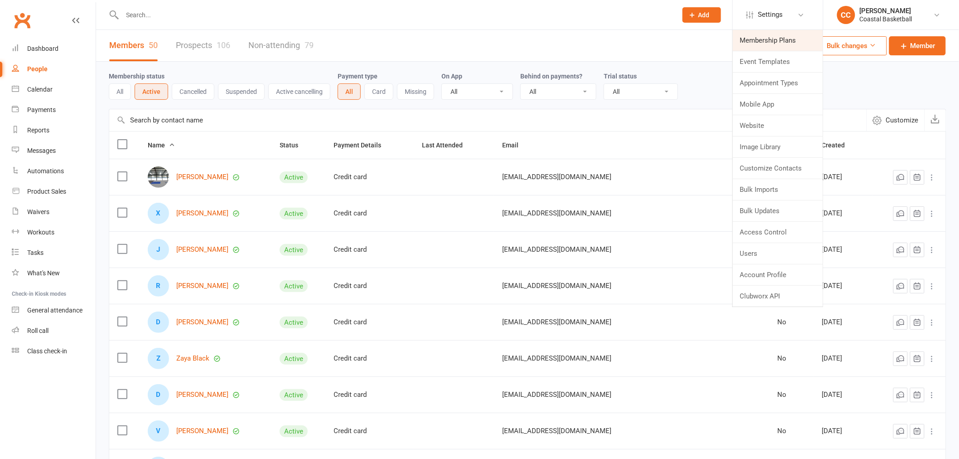
click at [768, 34] on link "Membership Plans" at bounding box center [778, 40] width 90 height 21
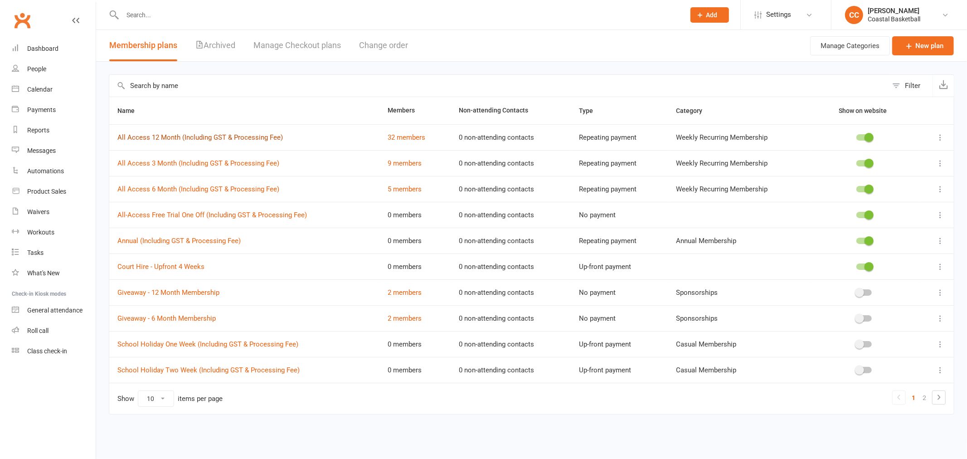
click at [261, 139] on link "All Access 12 Month (Including GST & Processing Fee)" at bounding box center [199, 137] width 165 height 8
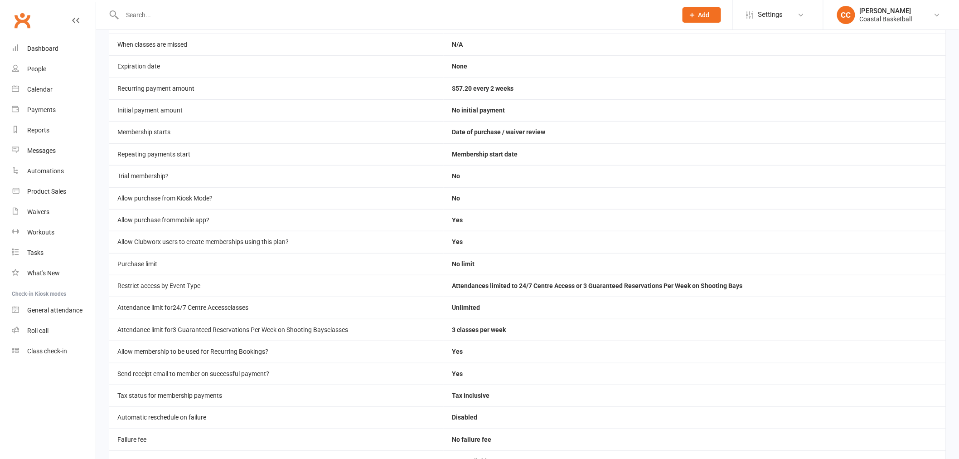
scroll to position [101, 0]
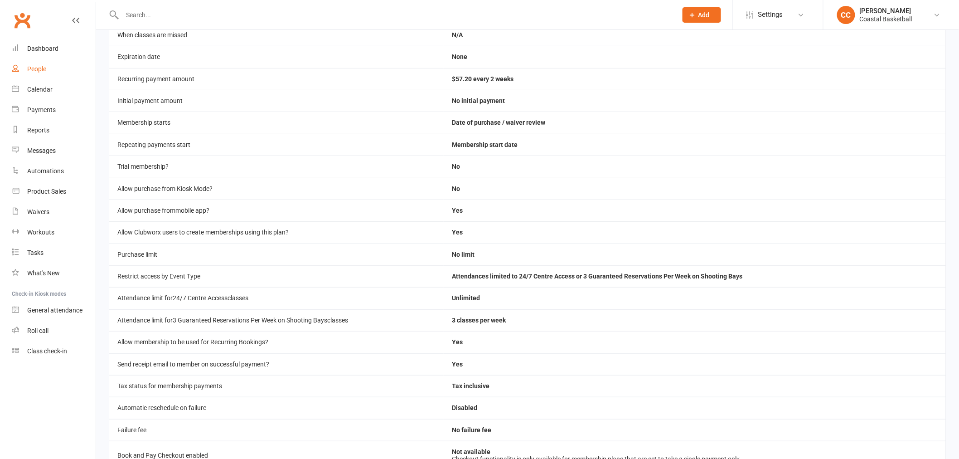
click at [33, 75] on link "People" at bounding box center [54, 69] width 84 height 20
